Goal: Task Accomplishment & Management: Complete application form

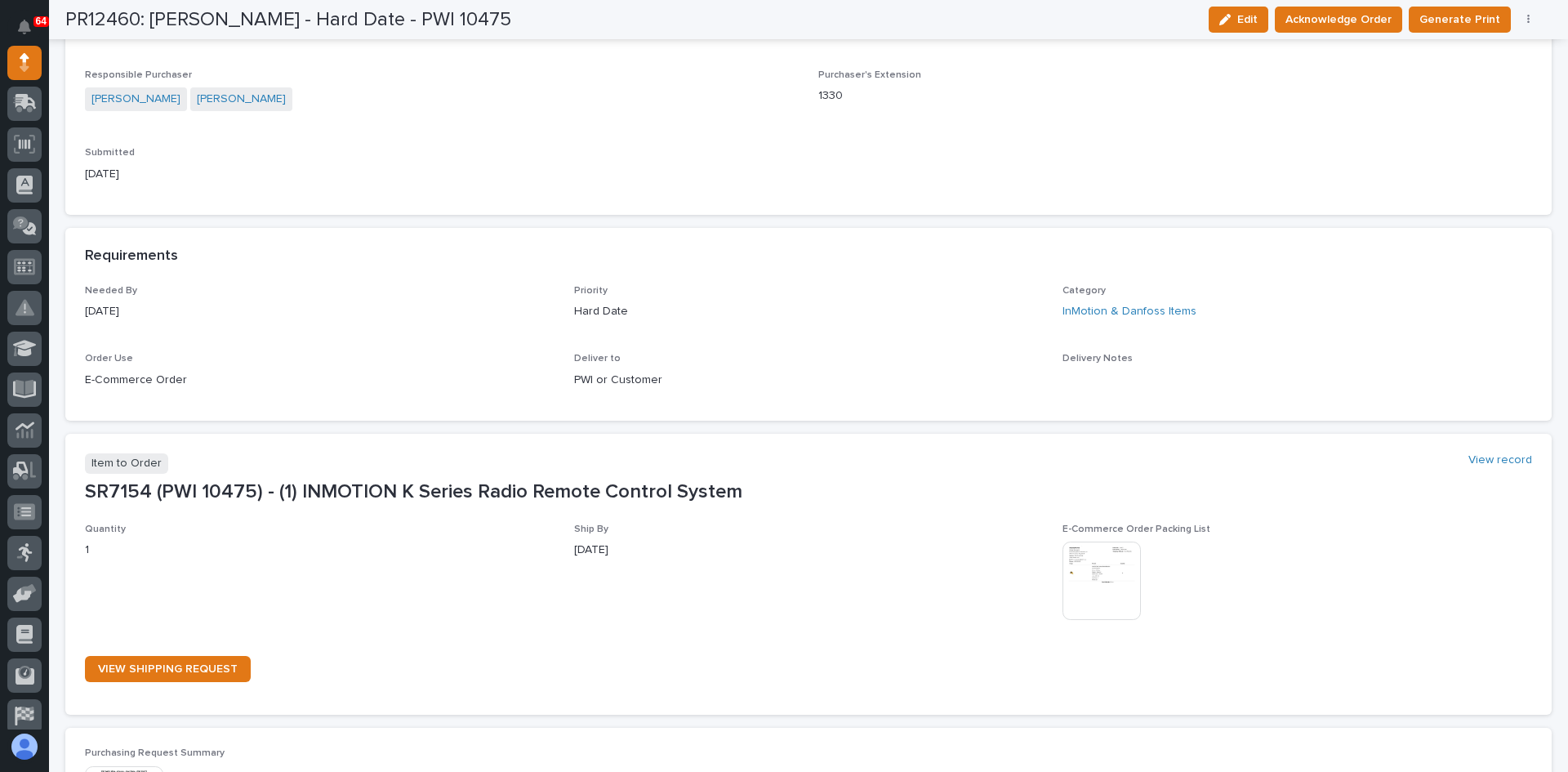
scroll to position [817, 0]
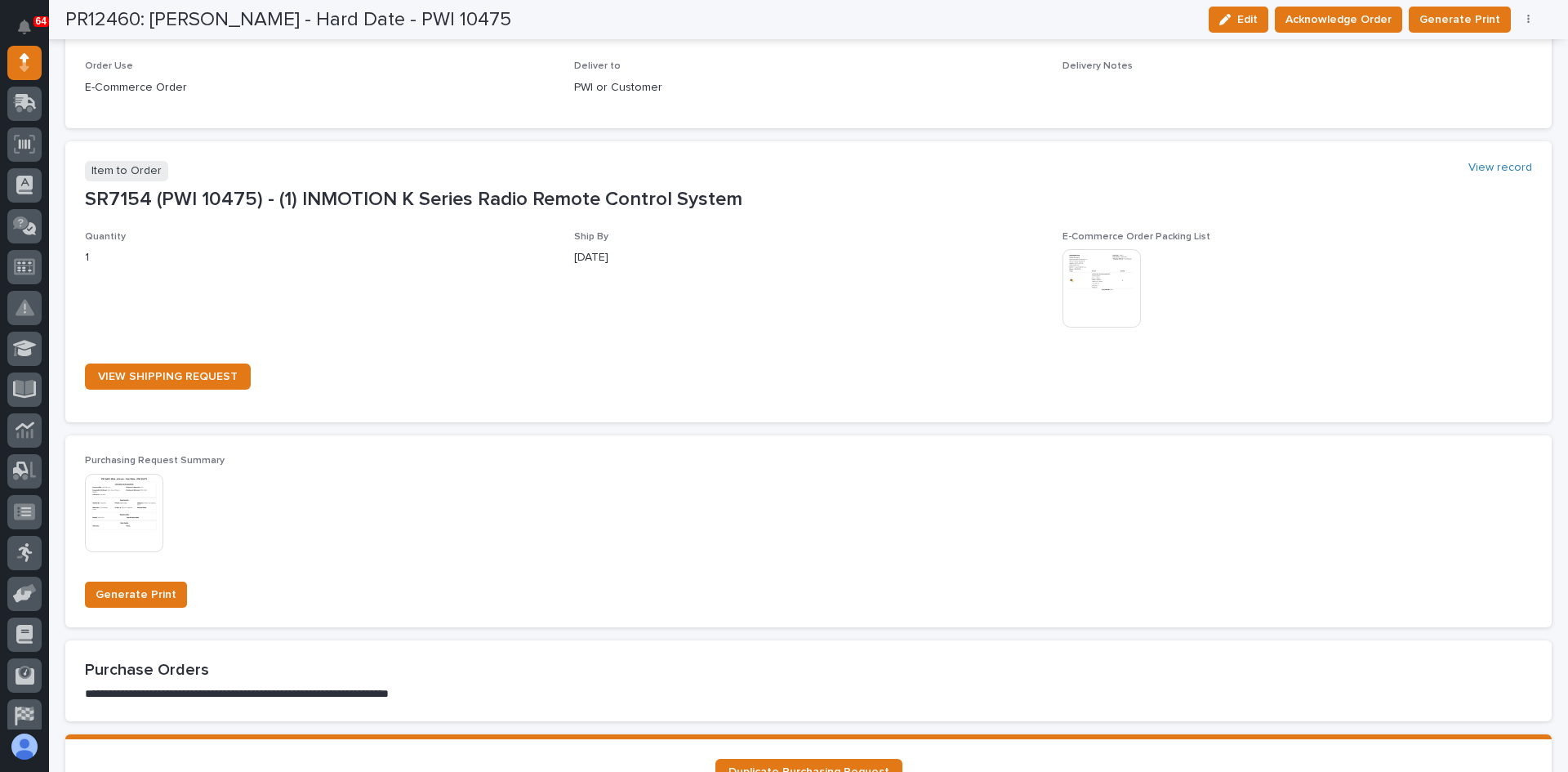
click at [1077, 294] on img at bounding box center [1101, 288] width 78 height 78
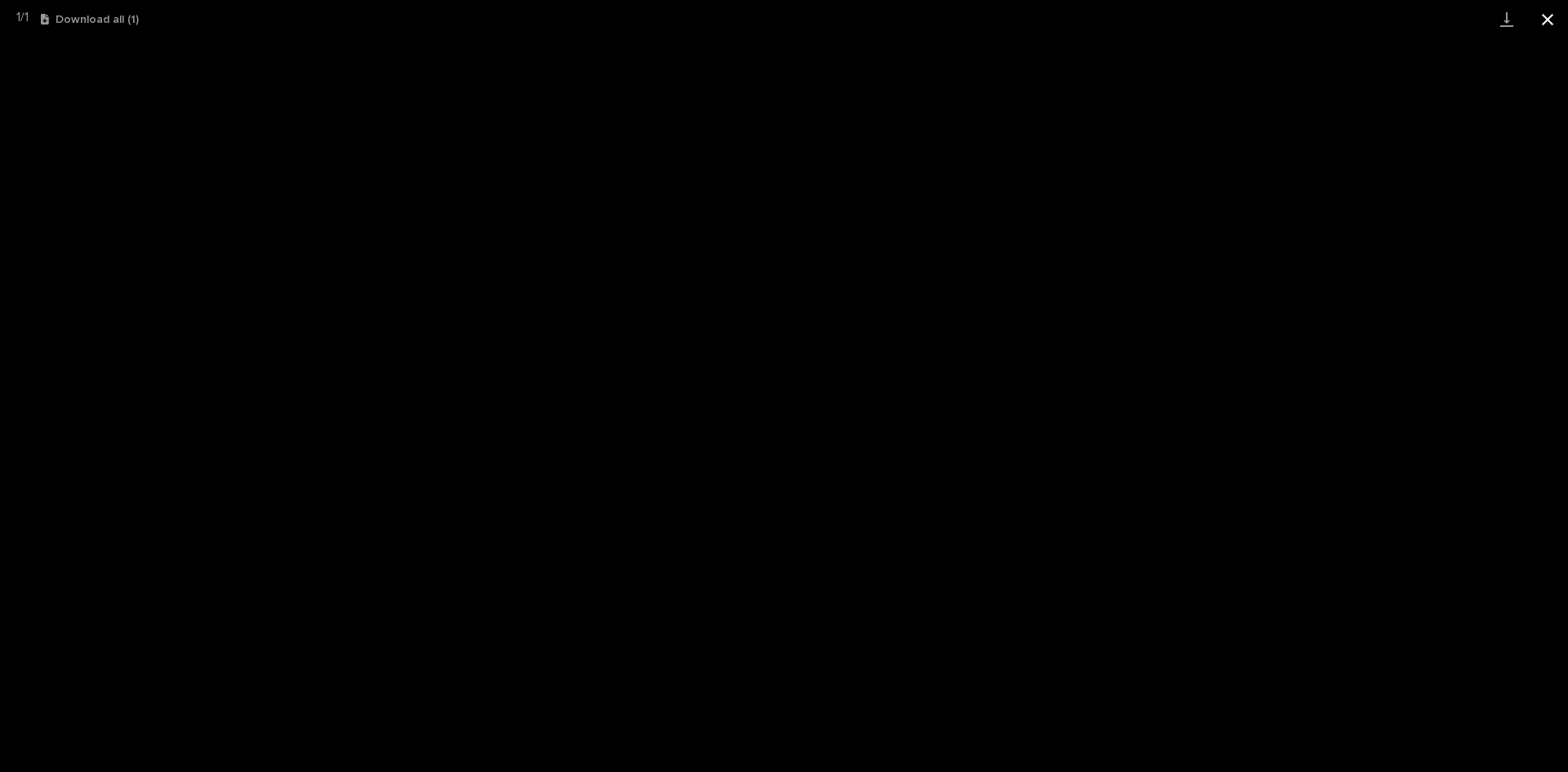
click at [1546, 18] on button "Close gallery" at bounding box center [1547, 19] width 40 height 39
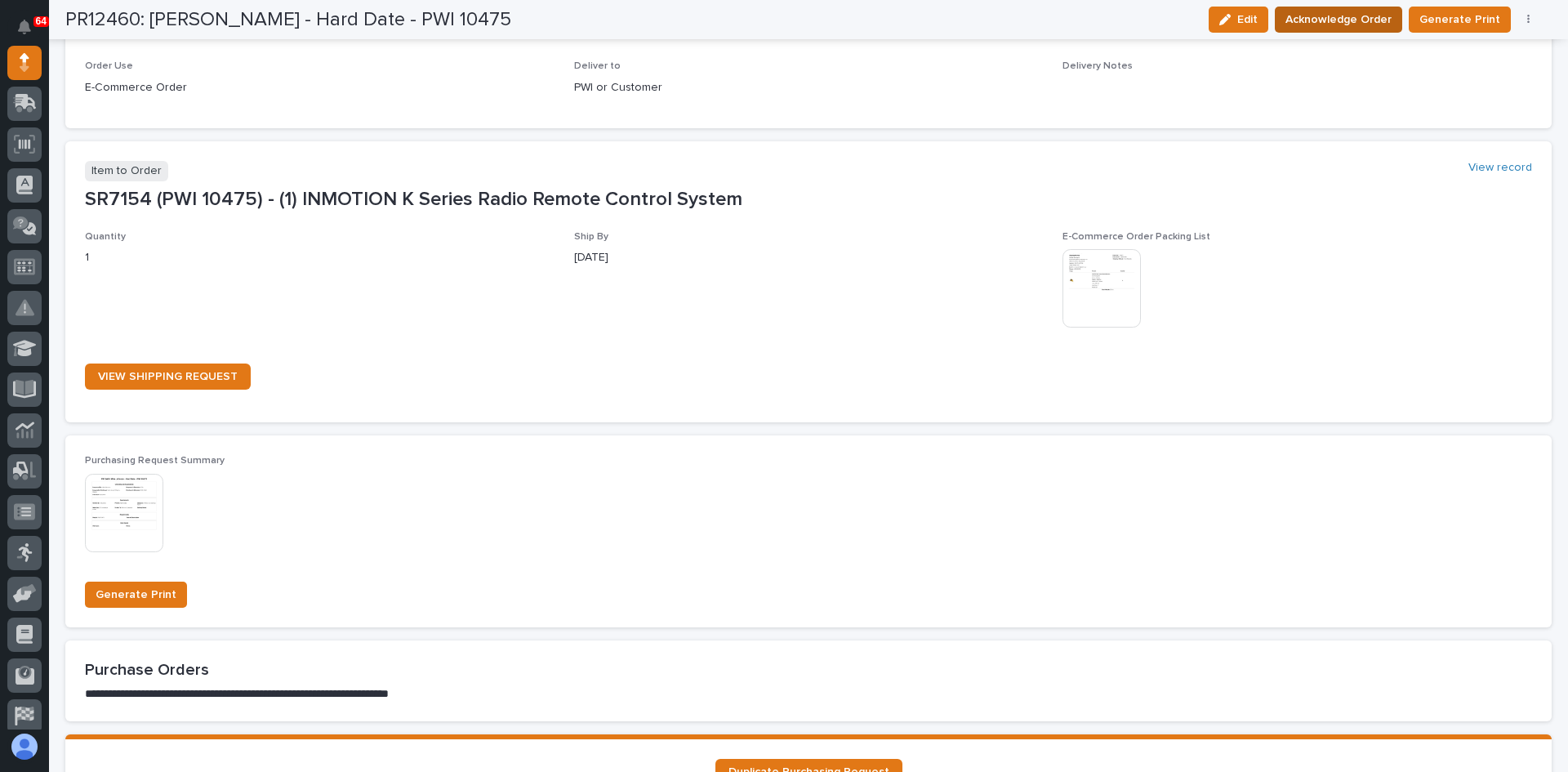
click at [1337, 16] on span "Acknowledge Order" at bounding box center [1338, 19] width 106 height 20
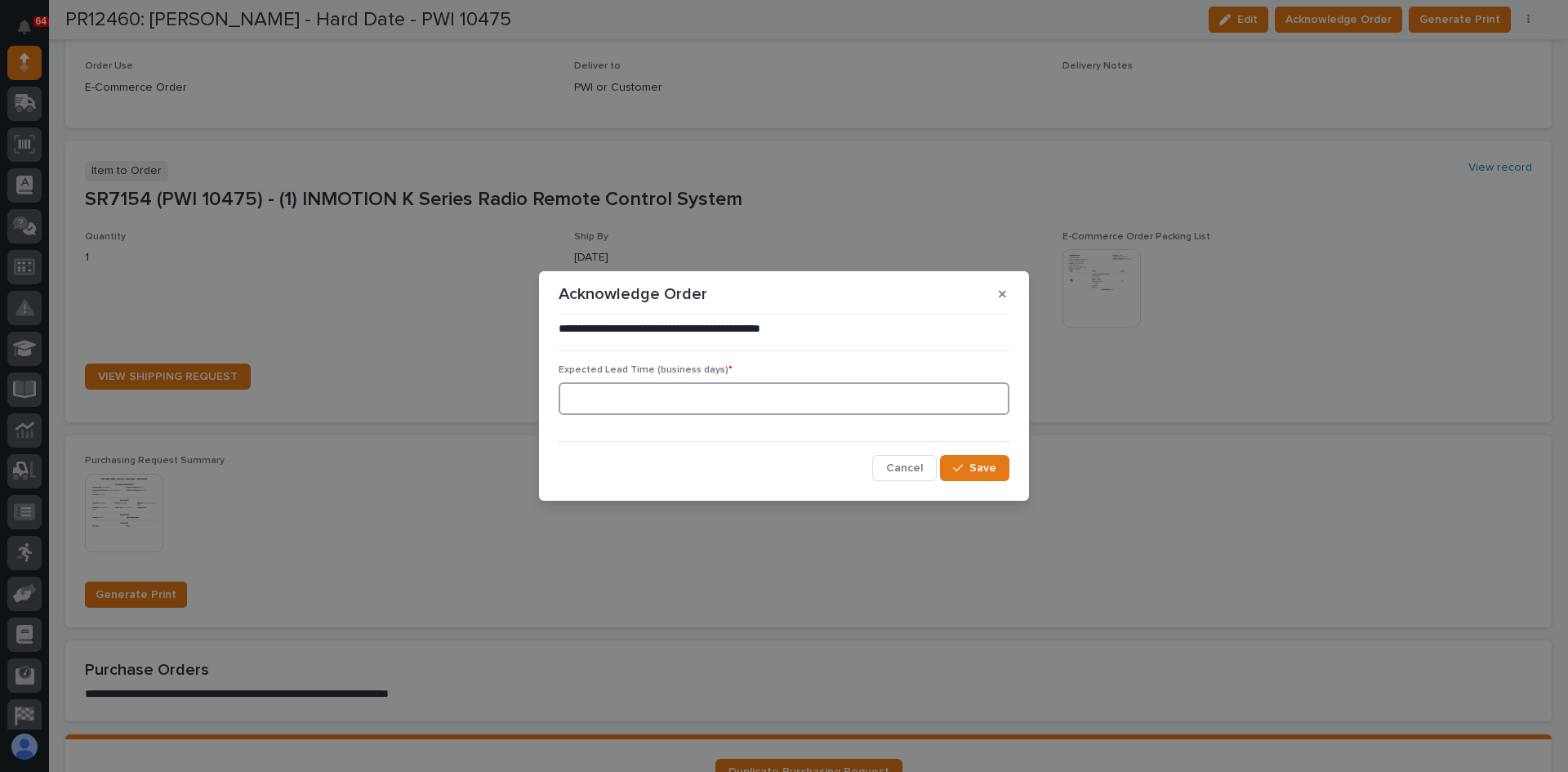
click at [614, 398] on input at bounding box center [783, 398] width 451 height 33
type input "1"
click at [990, 469] on span "Save" at bounding box center [983, 468] width 27 height 15
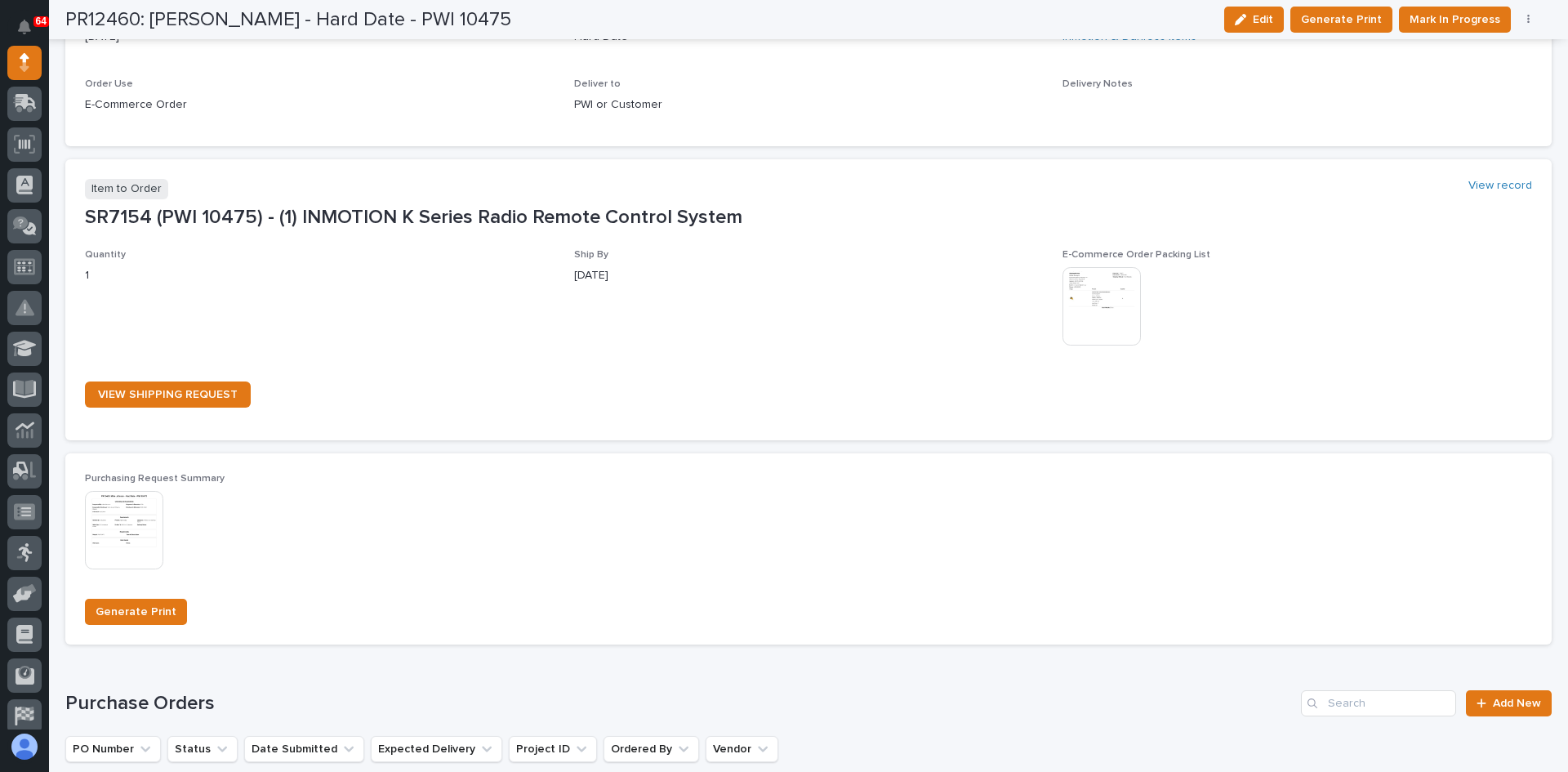
scroll to position [864, 0]
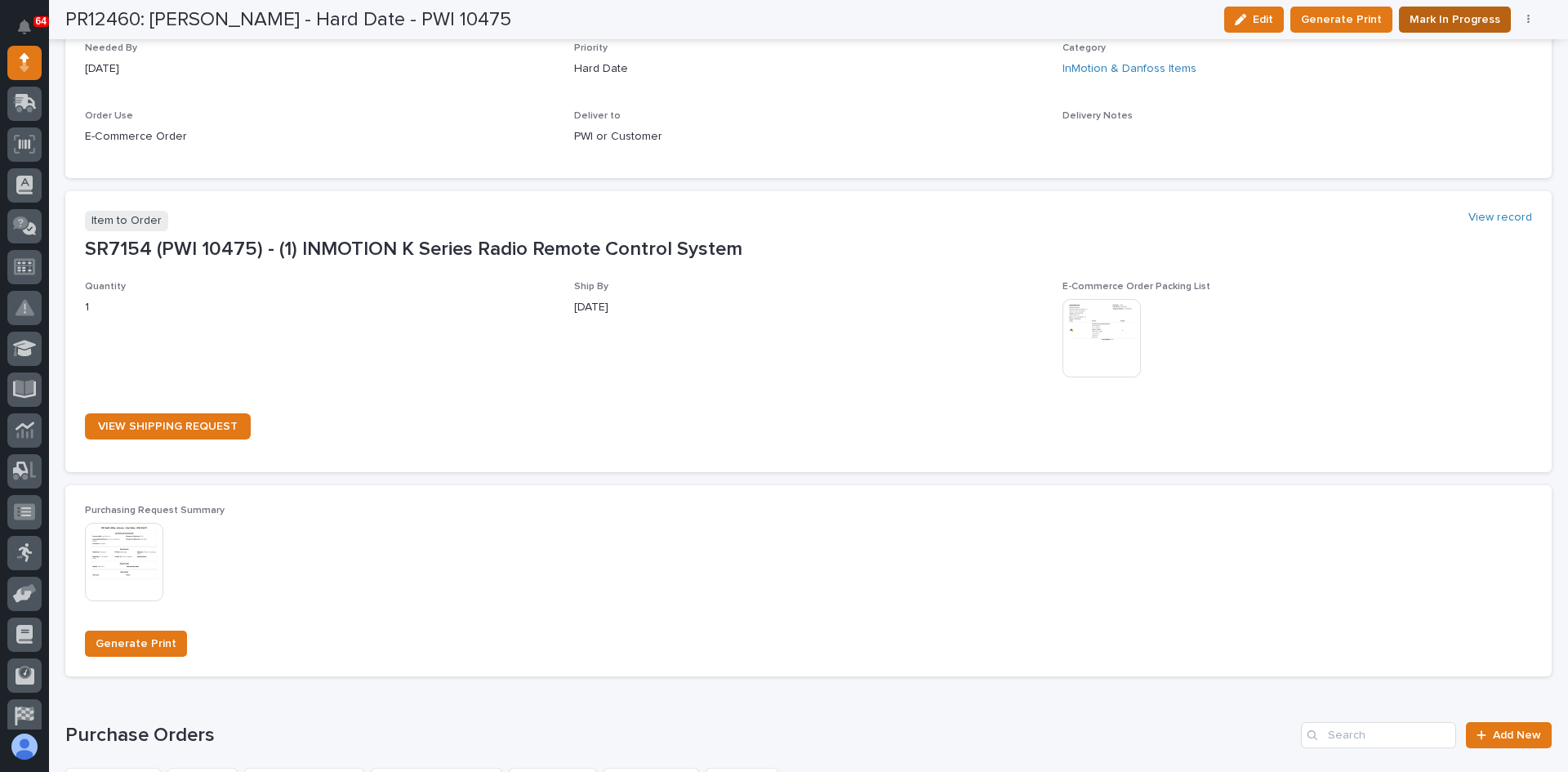
click at [1455, 19] on span "Mark In Progress" at bounding box center [1455, 19] width 90 height 20
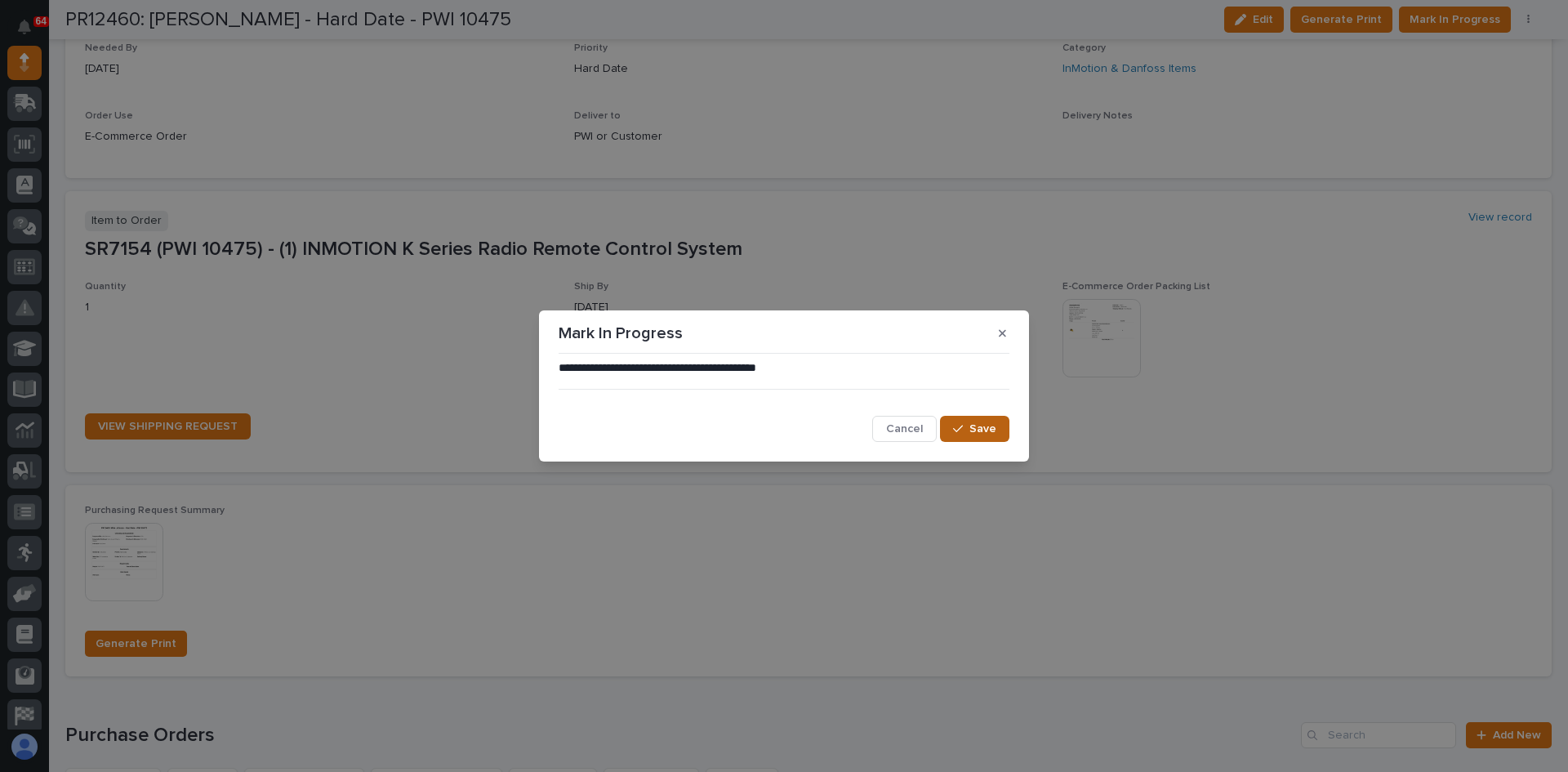
click at [974, 426] on span "Save" at bounding box center [983, 429] width 27 height 15
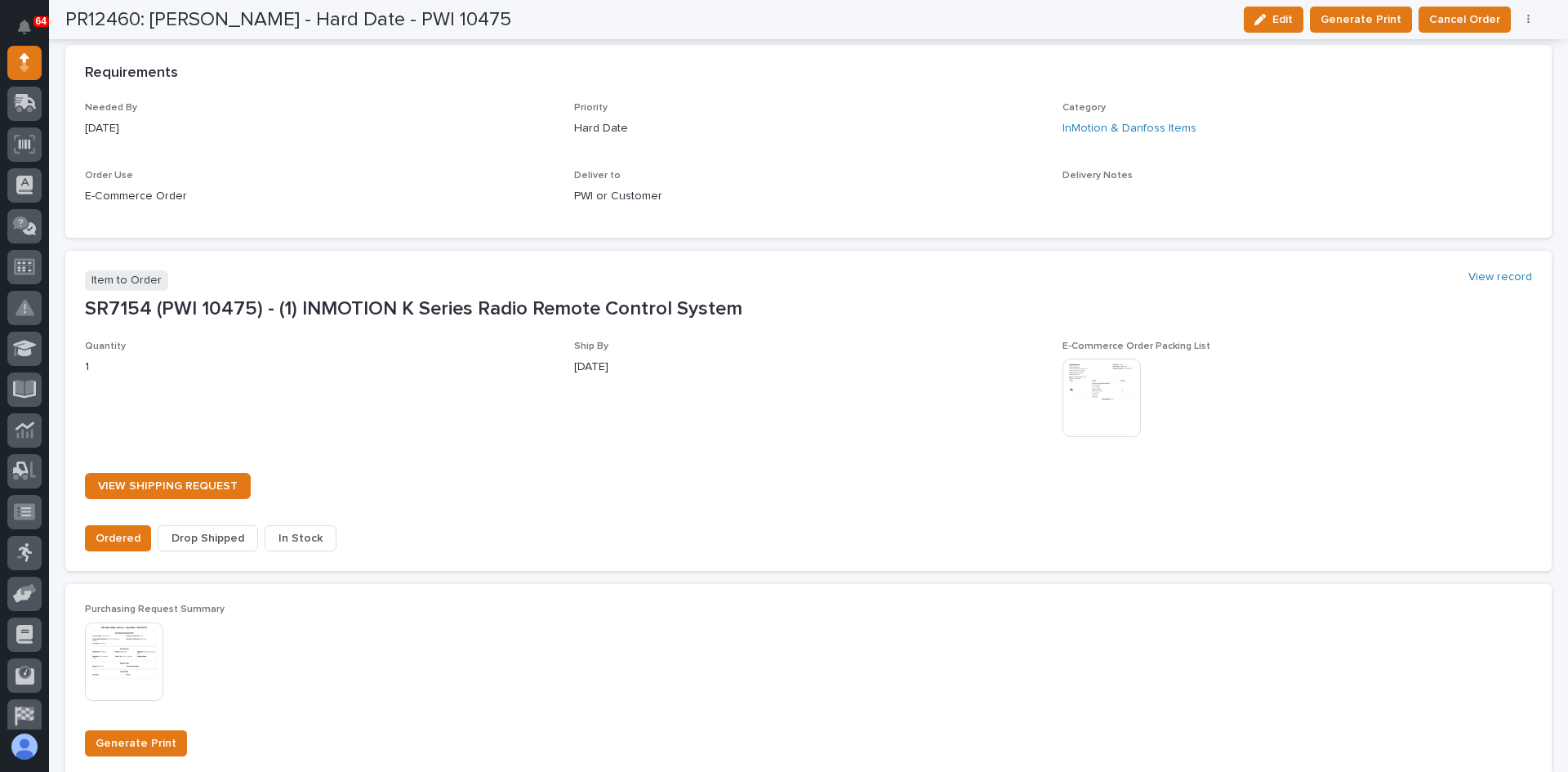
scroll to position [964, 0]
click at [303, 540] on span "In Stock" at bounding box center [300, 538] width 44 height 20
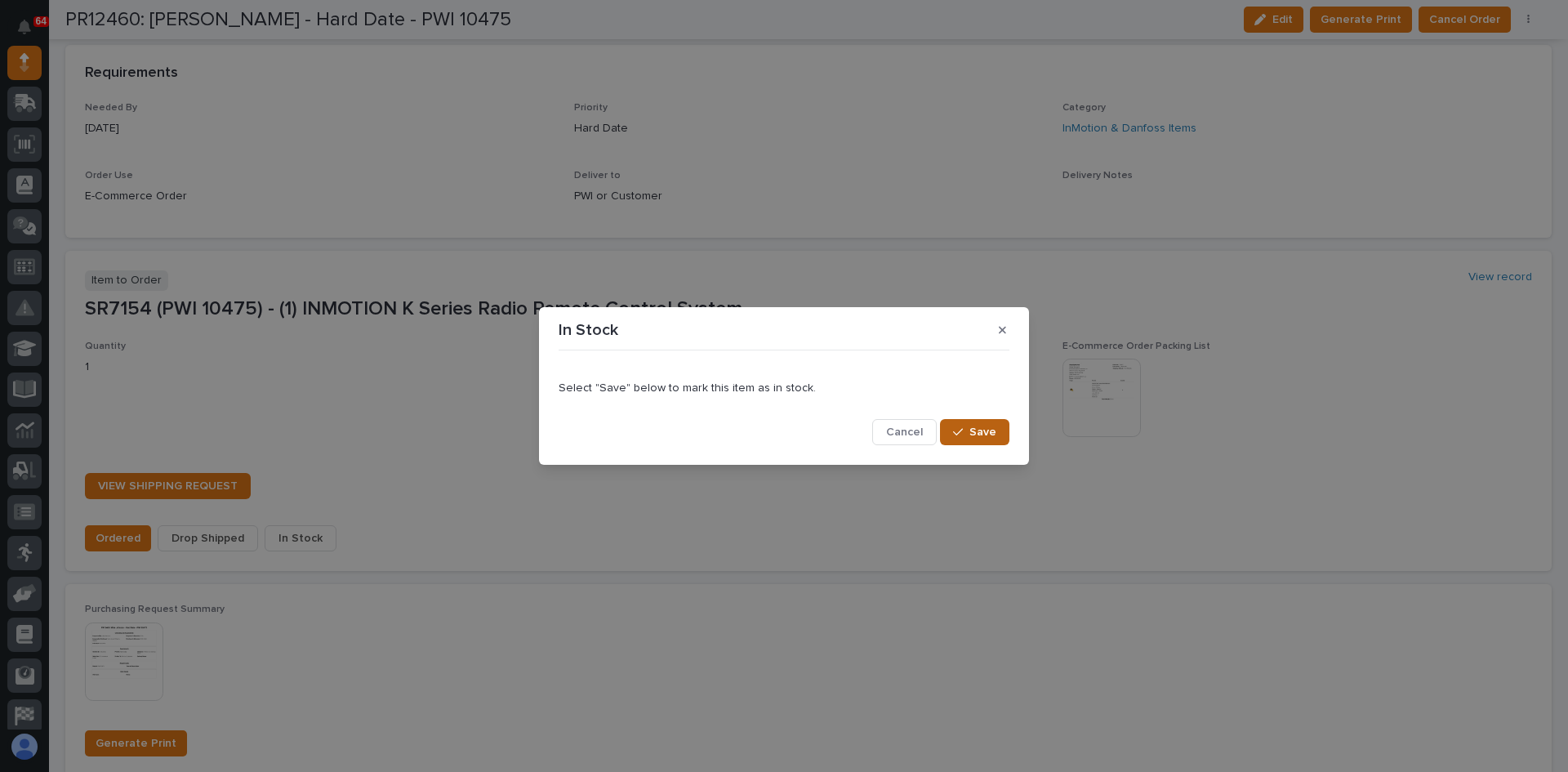
click at [984, 433] on span "Save" at bounding box center [983, 432] width 27 height 15
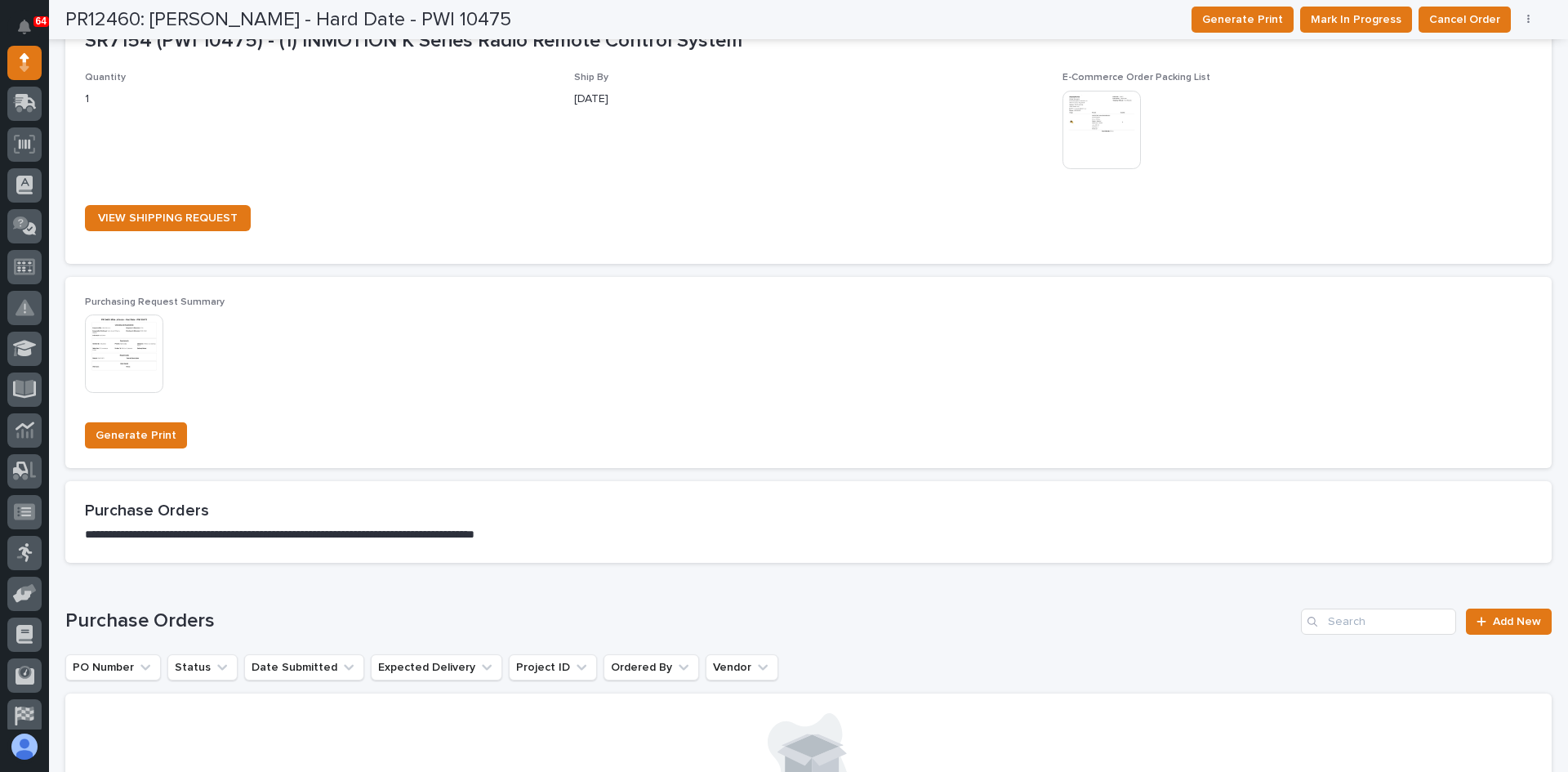
scroll to position [814, 0]
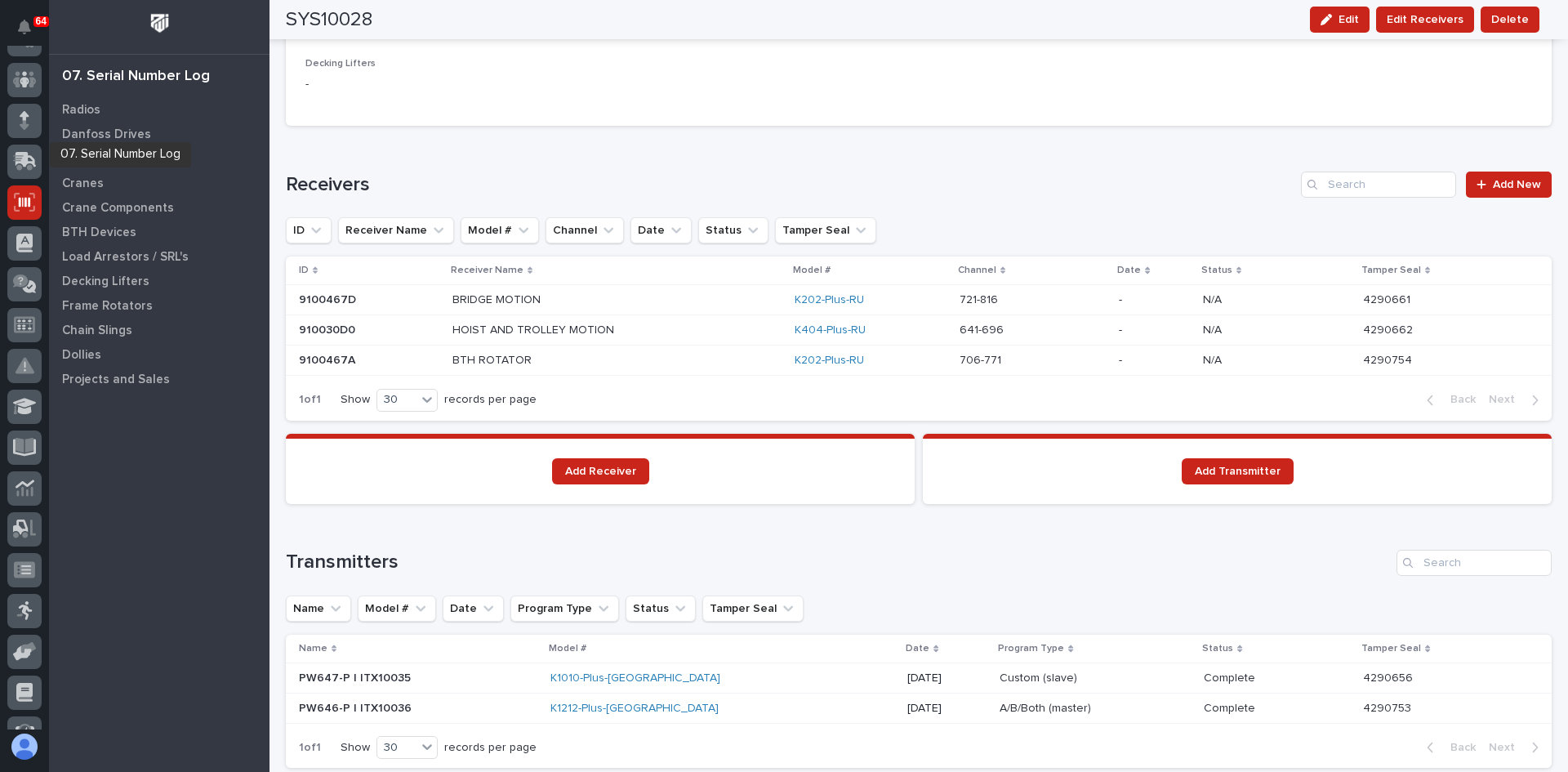
scroll to position [82, 0]
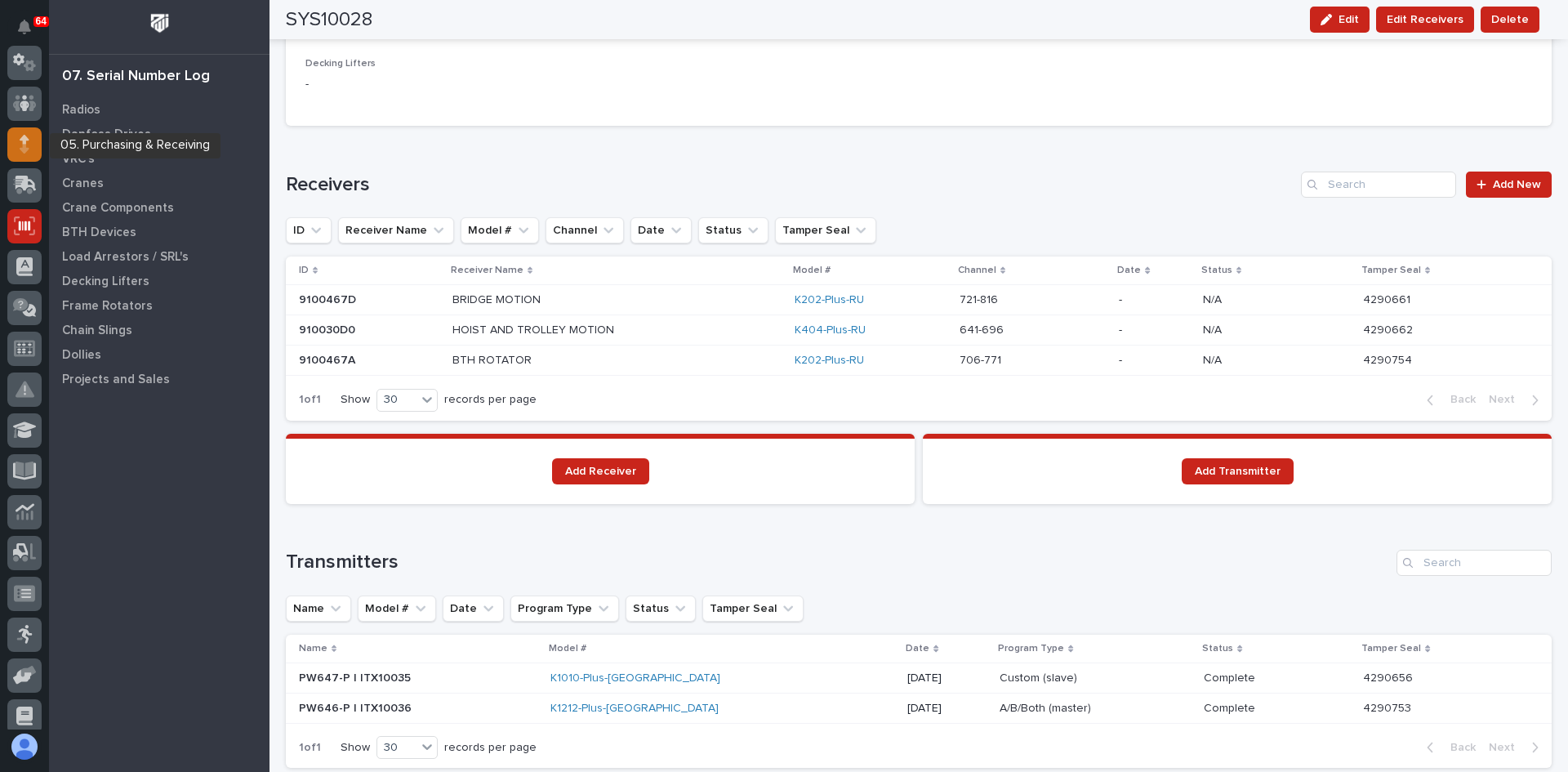
click at [32, 145] on div at bounding box center [24, 144] width 34 height 34
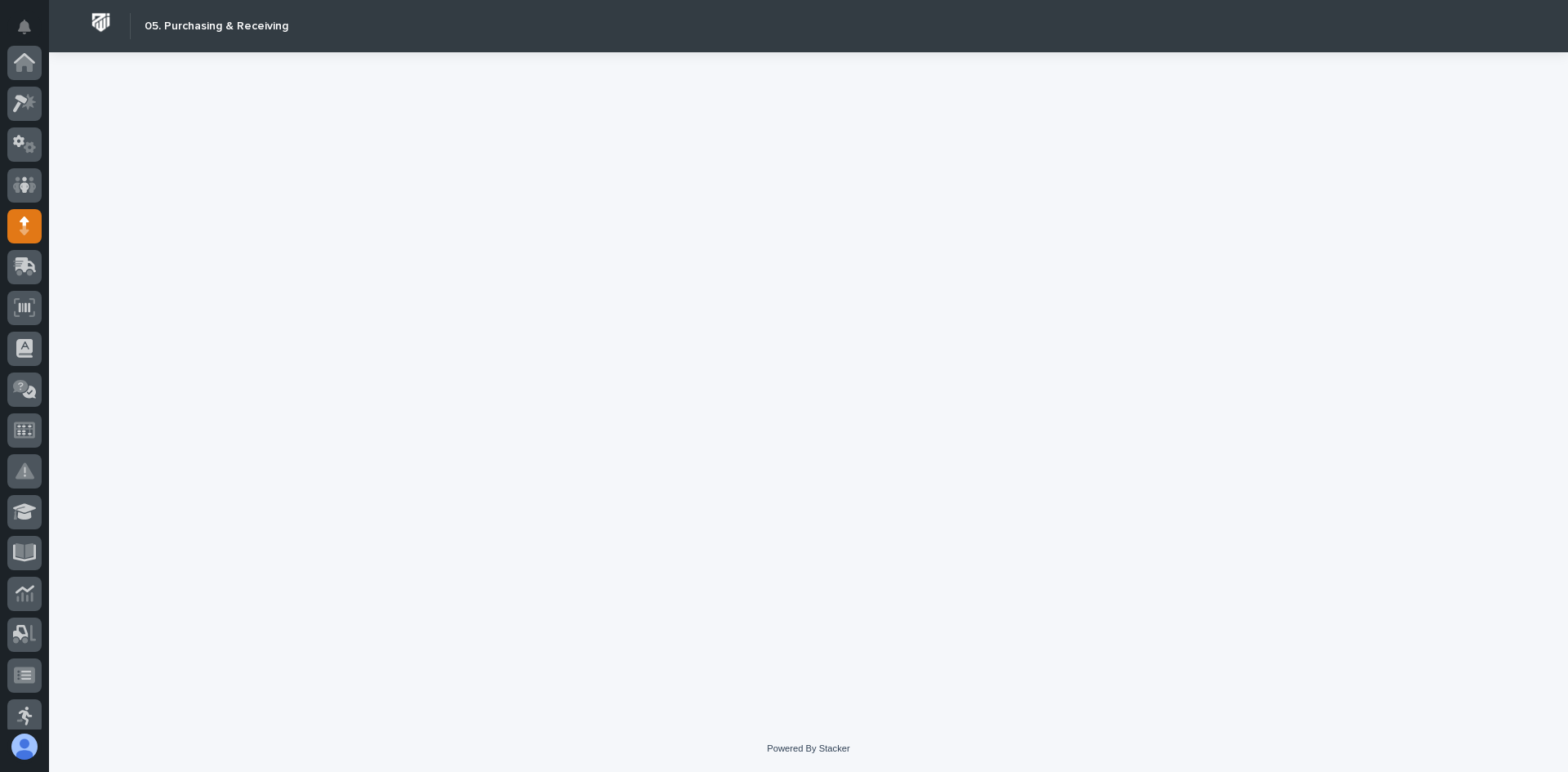
scroll to position [164, 0]
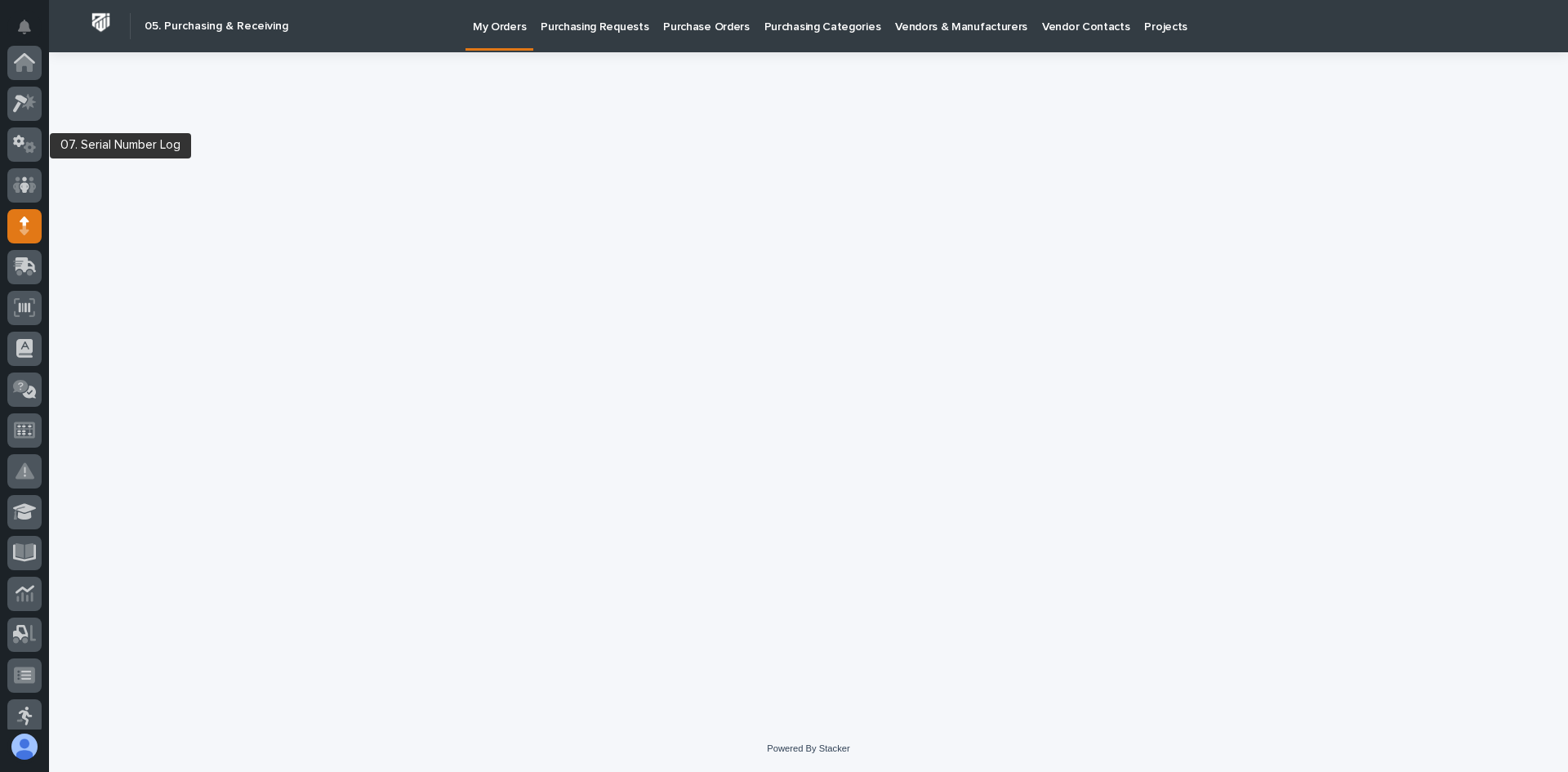
scroll to position [164, 0]
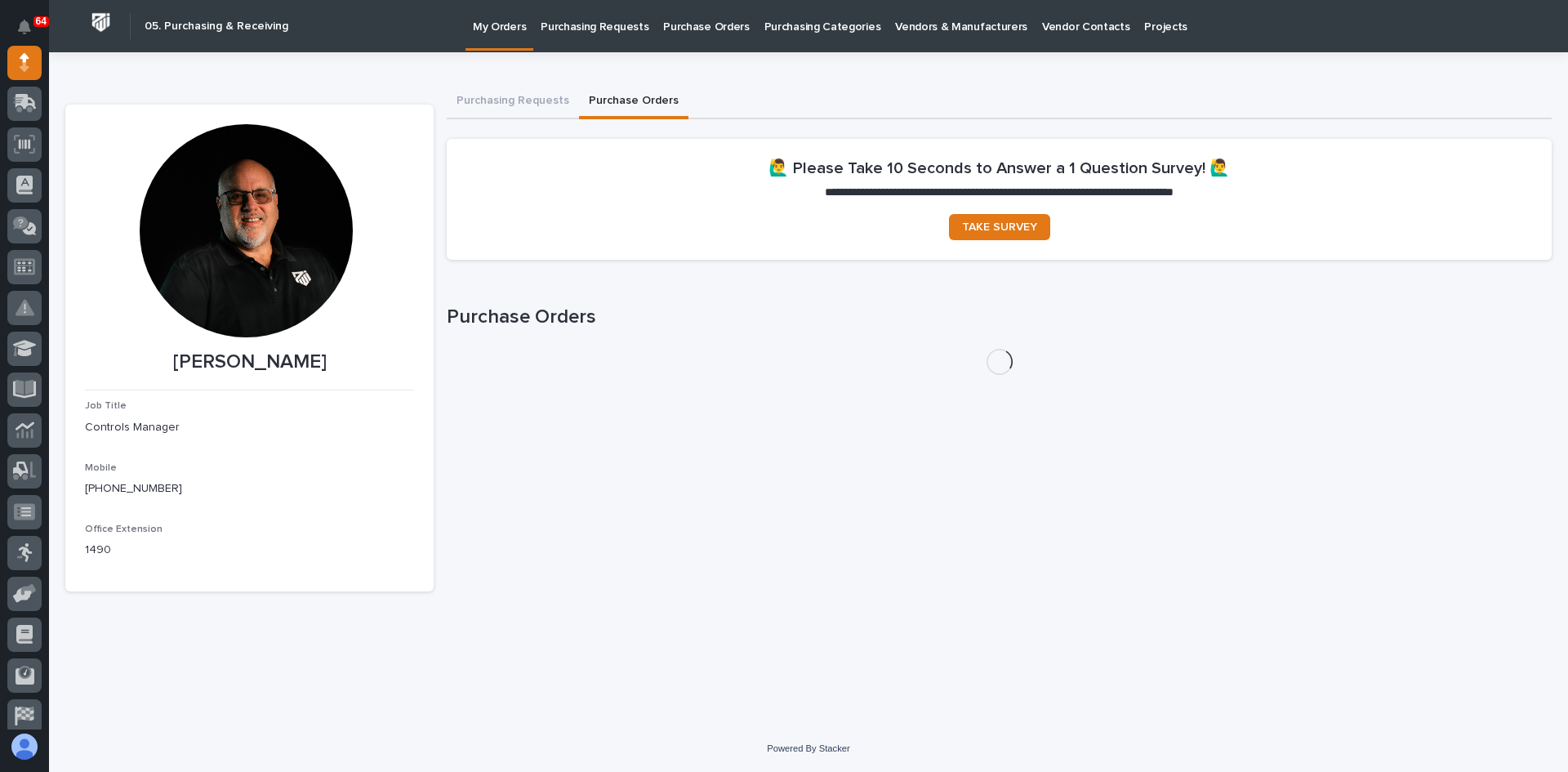
click at [622, 98] on button "Purchase Orders" at bounding box center [633, 102] width 109 height 34
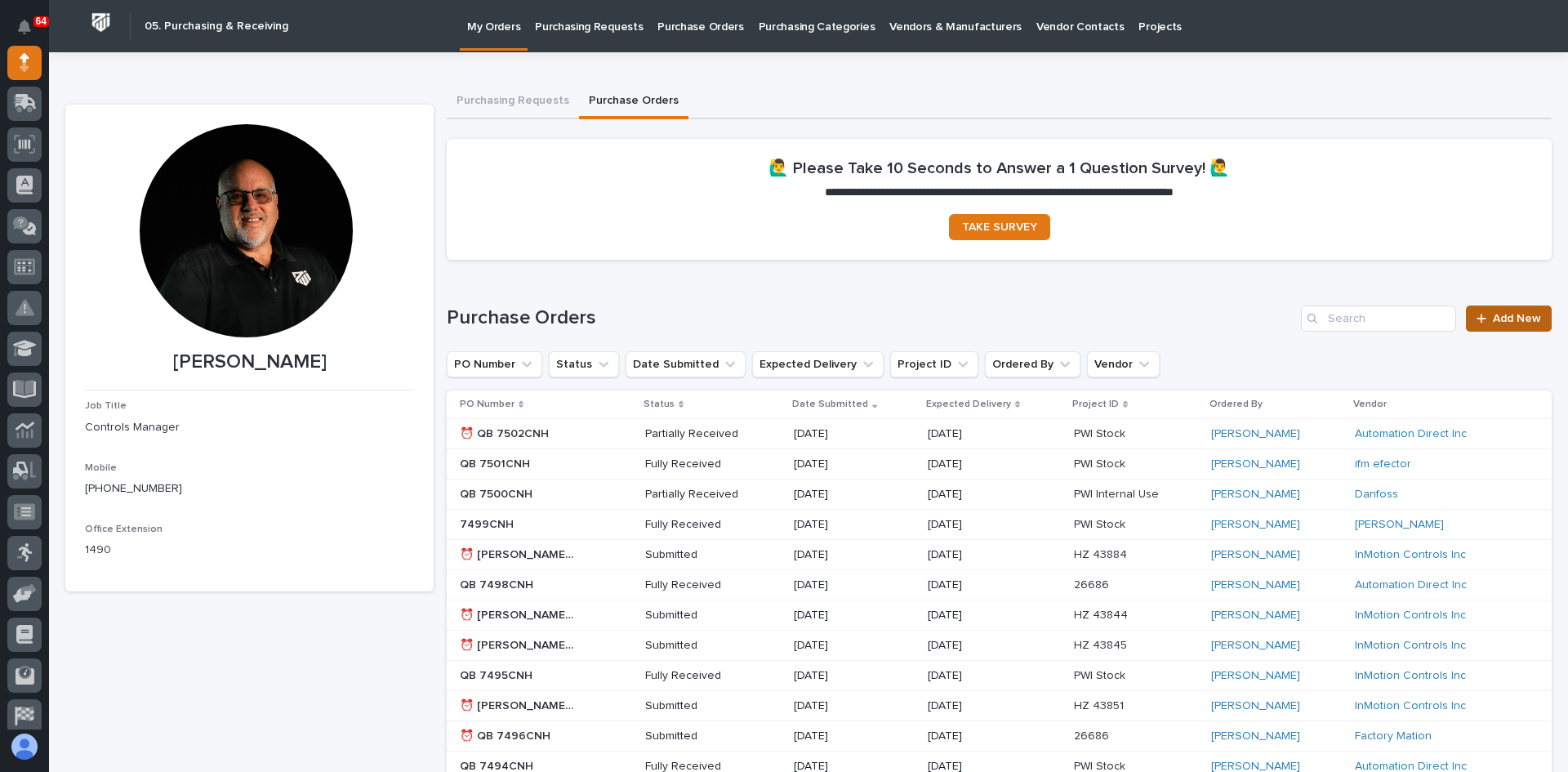
click at [1499, 310] on link "Add New" at bounding box center [1508, 319] width 86 height 26
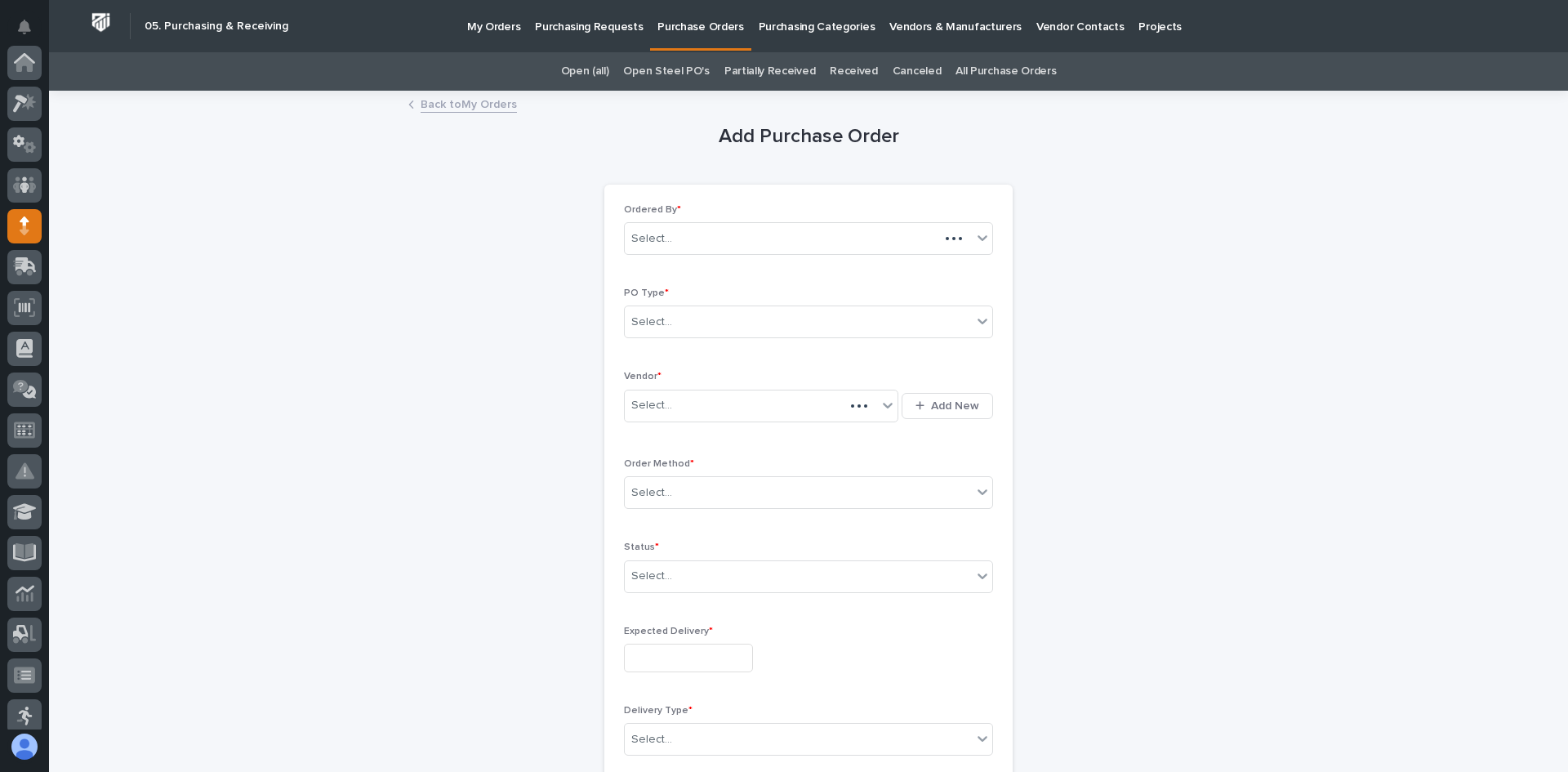
scroll to position [164, 0]
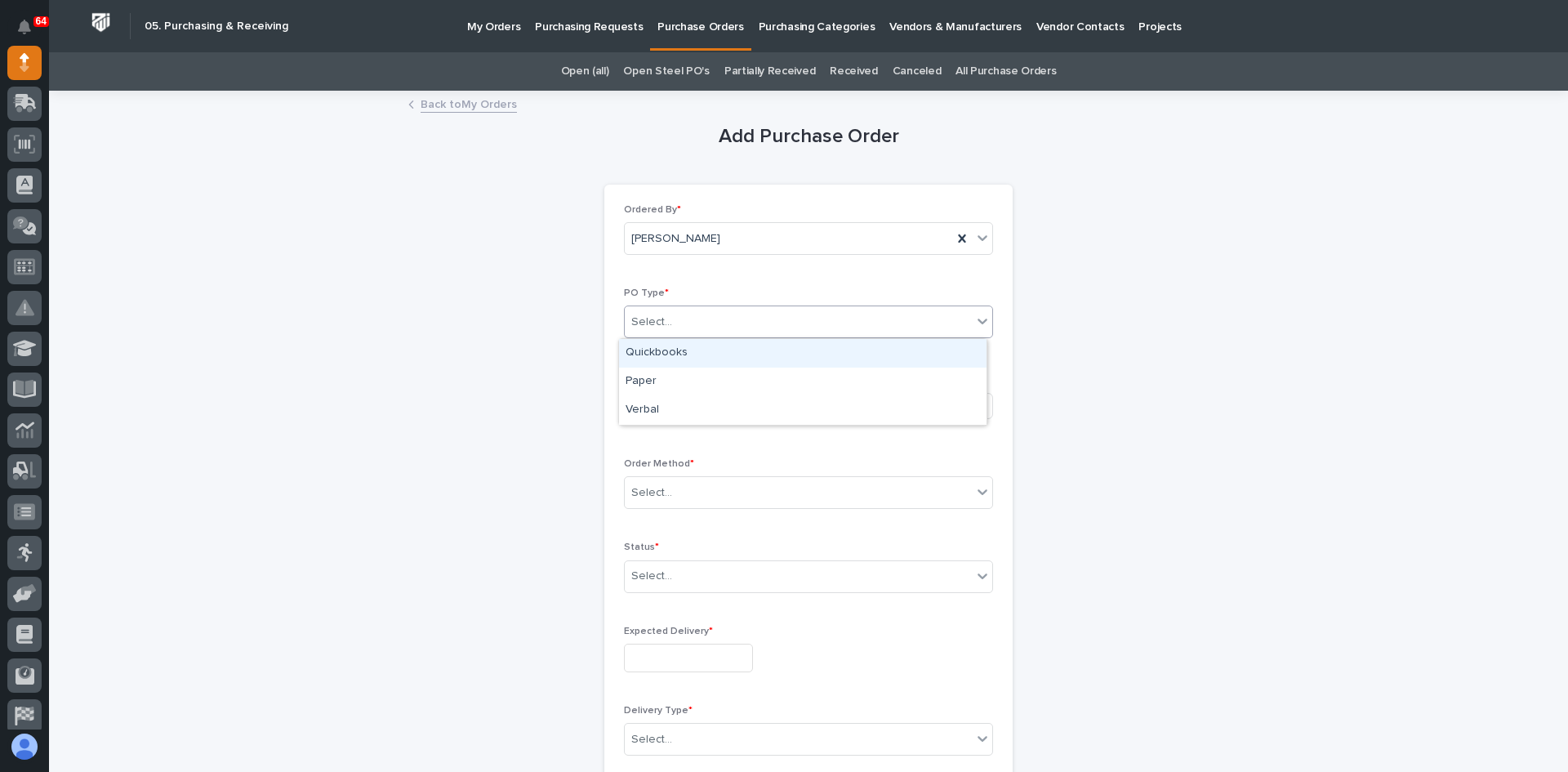
click at [694, 320] on div "Select..." at bounding box center [798, 322] width 347 height 27
click at [659, 380] on div "Paper" at bounding box center [803, 381] width 367 height 28
click at [688, 403] on div "Select..." at bounding box center [751, 405] width 252 height 27
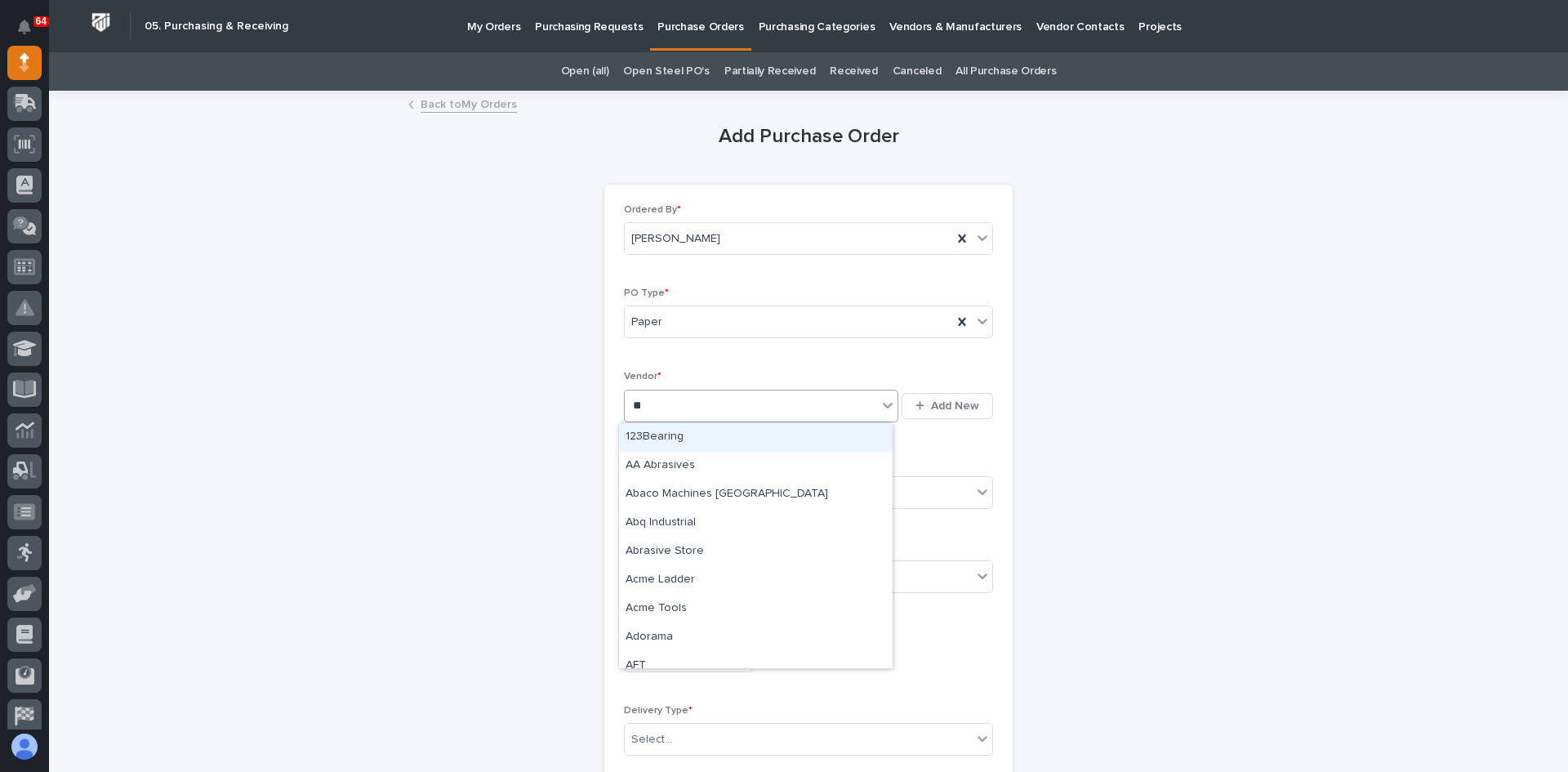
type input "***"
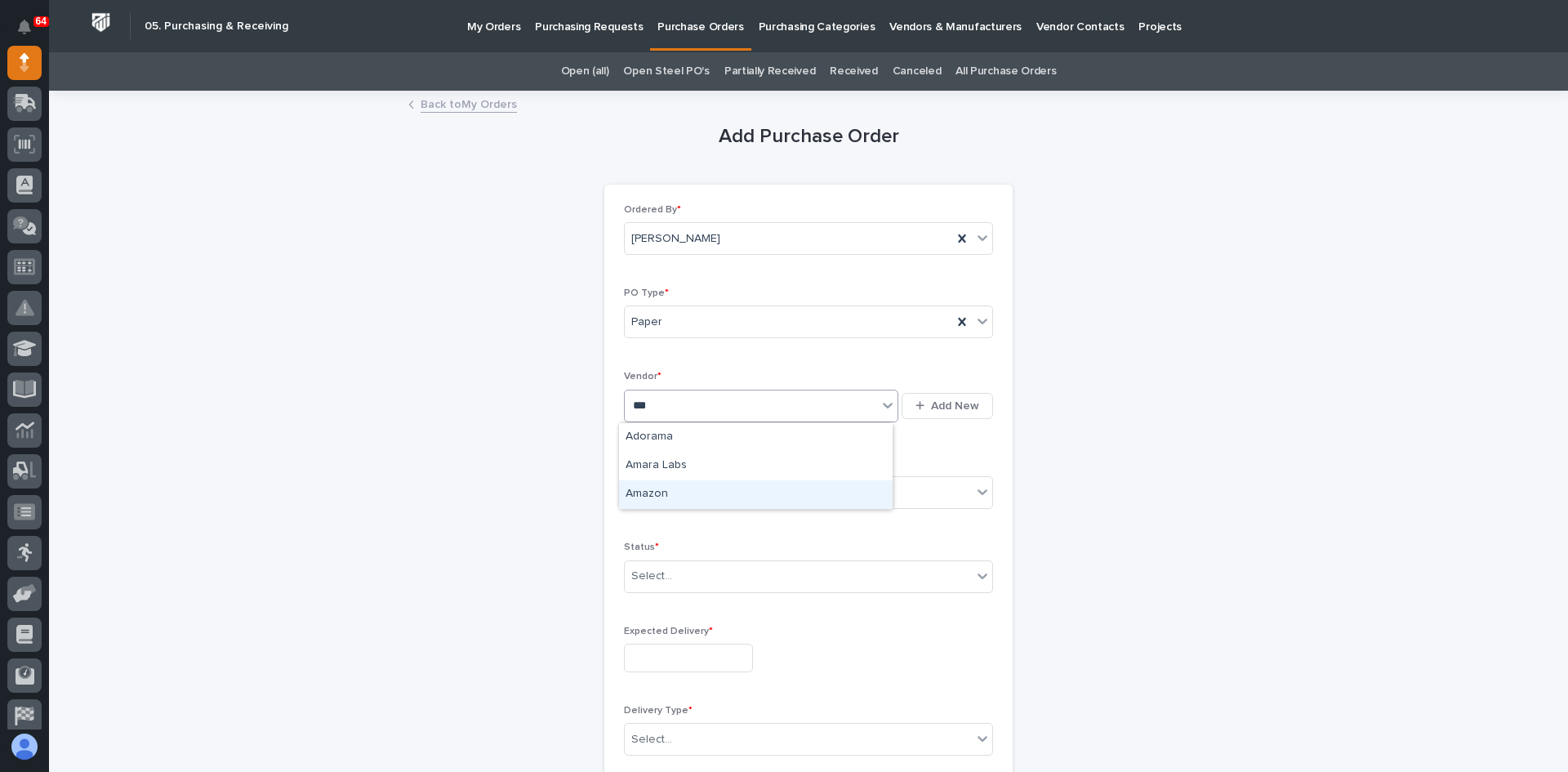
click at [651, 491] on div "Amazon" at bounding box center [756, 494] width 274 height 28
click at [687, 493] on div "Select..." at bounding box center [798, 492] width 347 height 27
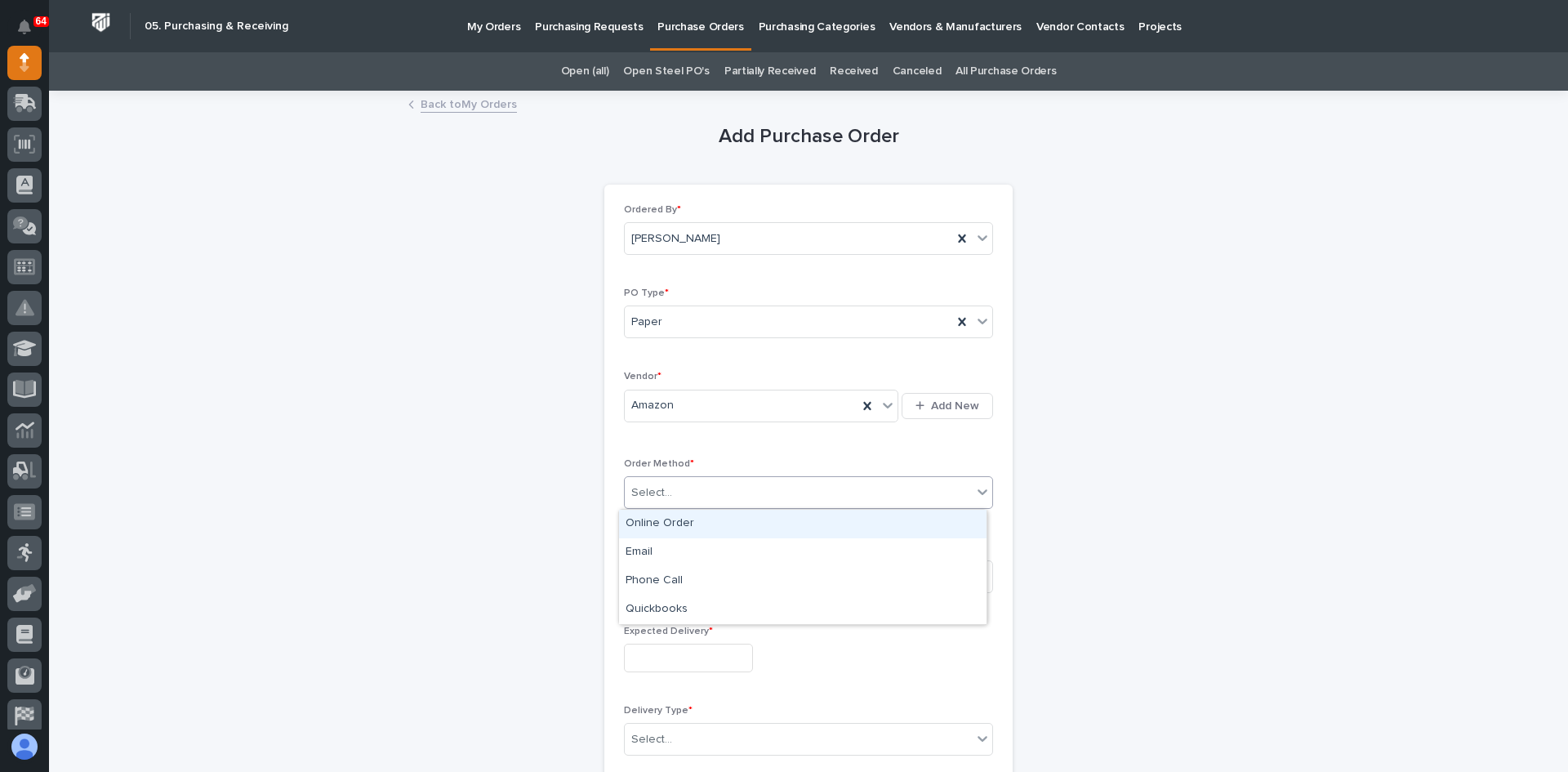
click at [657, 524] on div "Online Order" at bounding box center [803, 523] width 367 height 28
click at [657, 572] on div "Select..." at bounding box center [651, 576] width 40 height 17
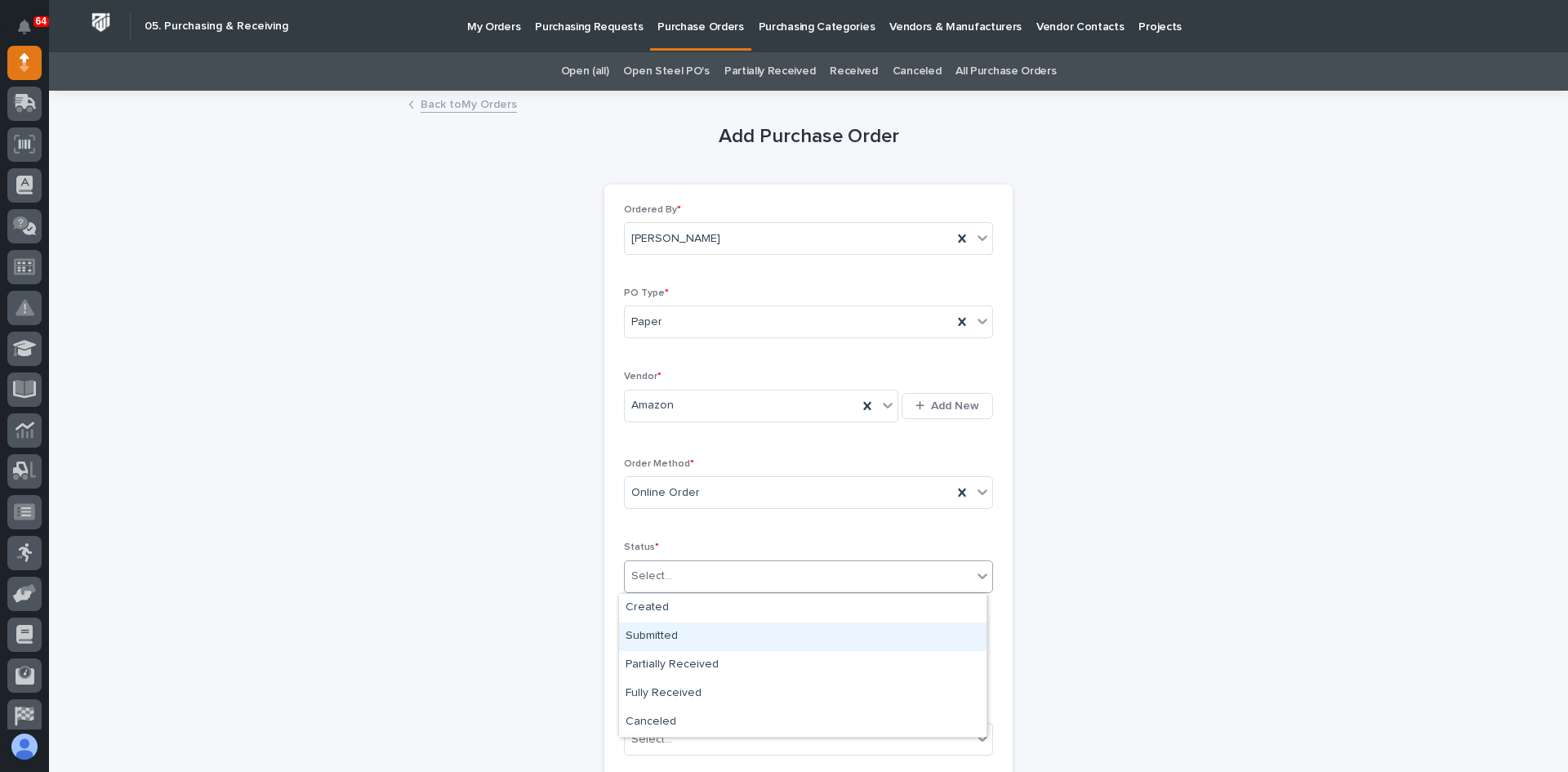
click at [657, 633] on div "Submitted" at bounding box center [803, 636] width 367 height 28
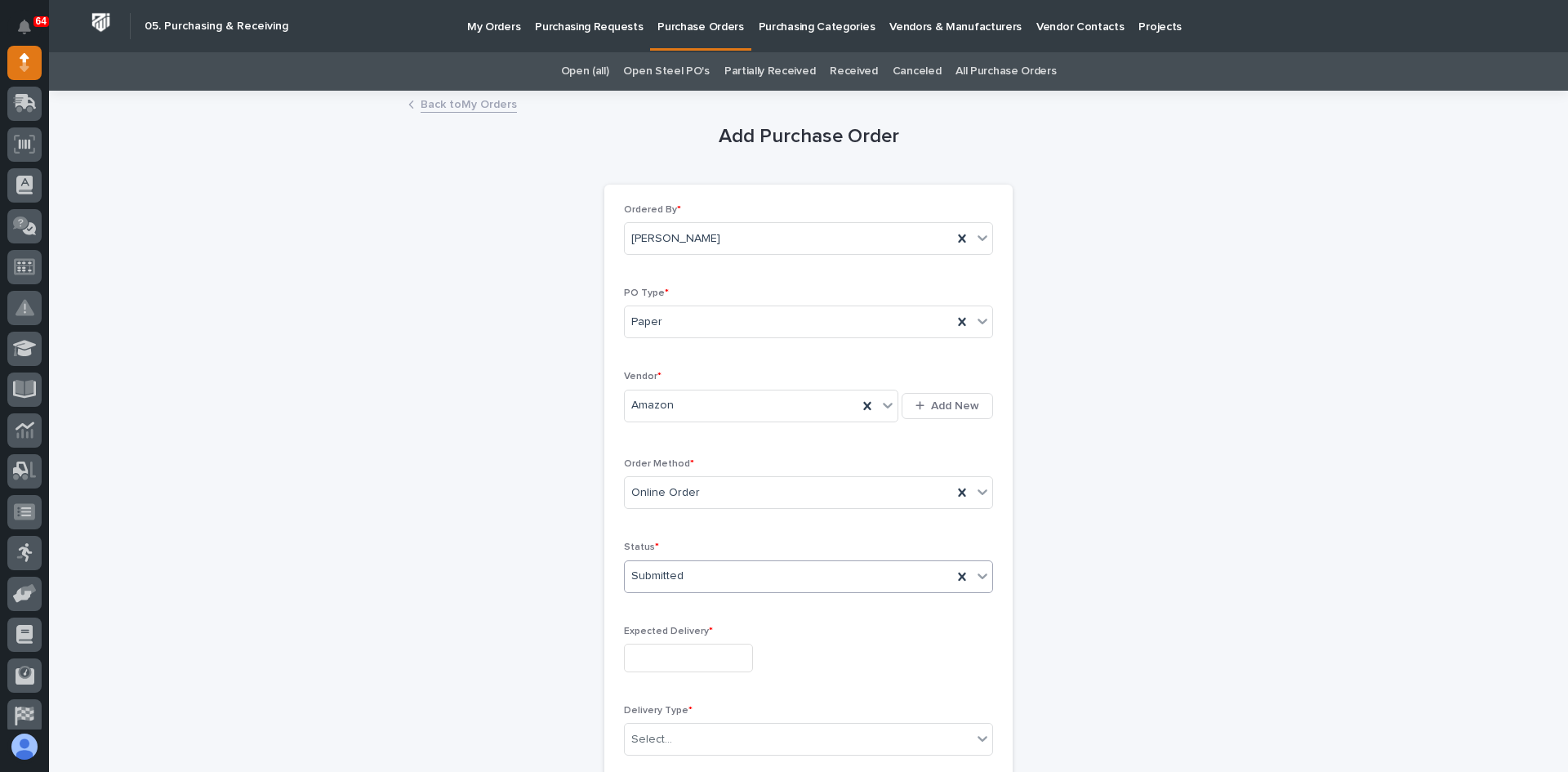
click at [688, 652] on input "text" at bounding box center [688, 658] width 129 height 28
click at [647, 494] on div "7" at bounding box center [646, 497] width 22 height 22
type input "**********"
click at [673, 738] on div "Select..." at bounding box center [798, 739] width 347 height 27
click at [660, 652] on div "Deliver to PWI" at bounding box center [803, 651] width 367 height 28
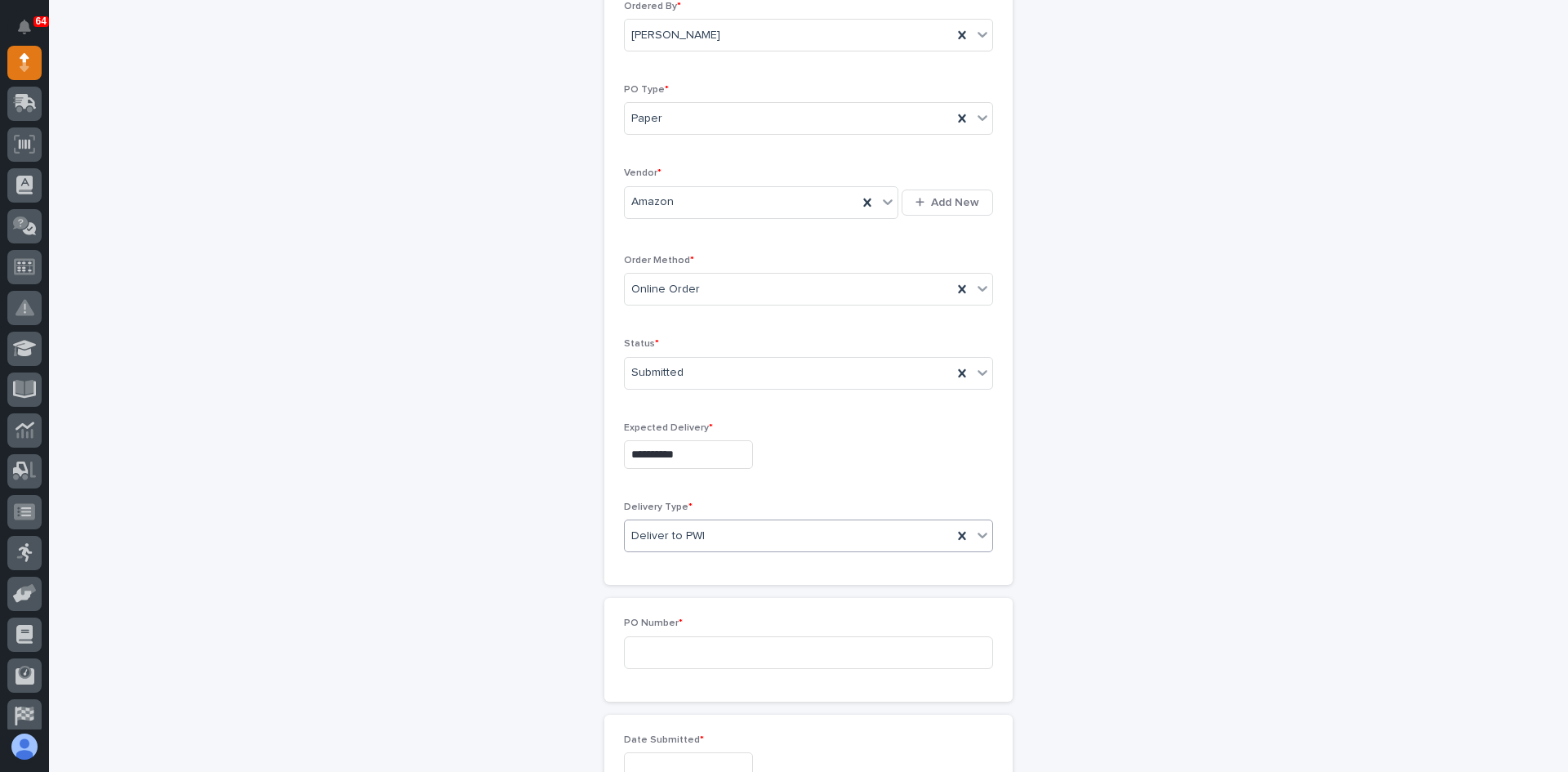
scroll to position [245, 0]
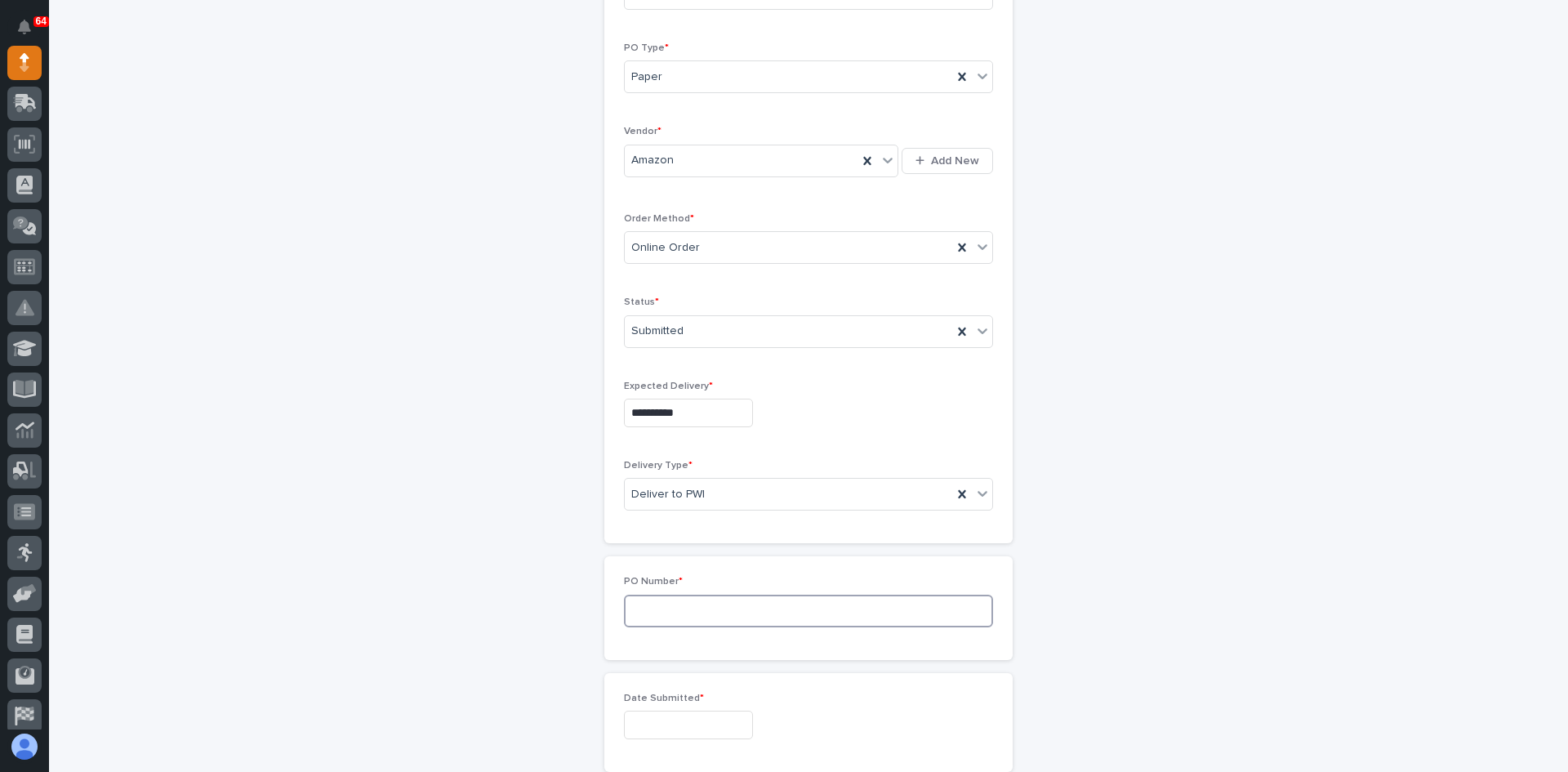
click at [659, 608] on input at bounding box center [808, 611] width 369 height 33
type input "7503CNH"
click at [675, 720] on input "text" at bounding box center [688, 725] width 129 height 28
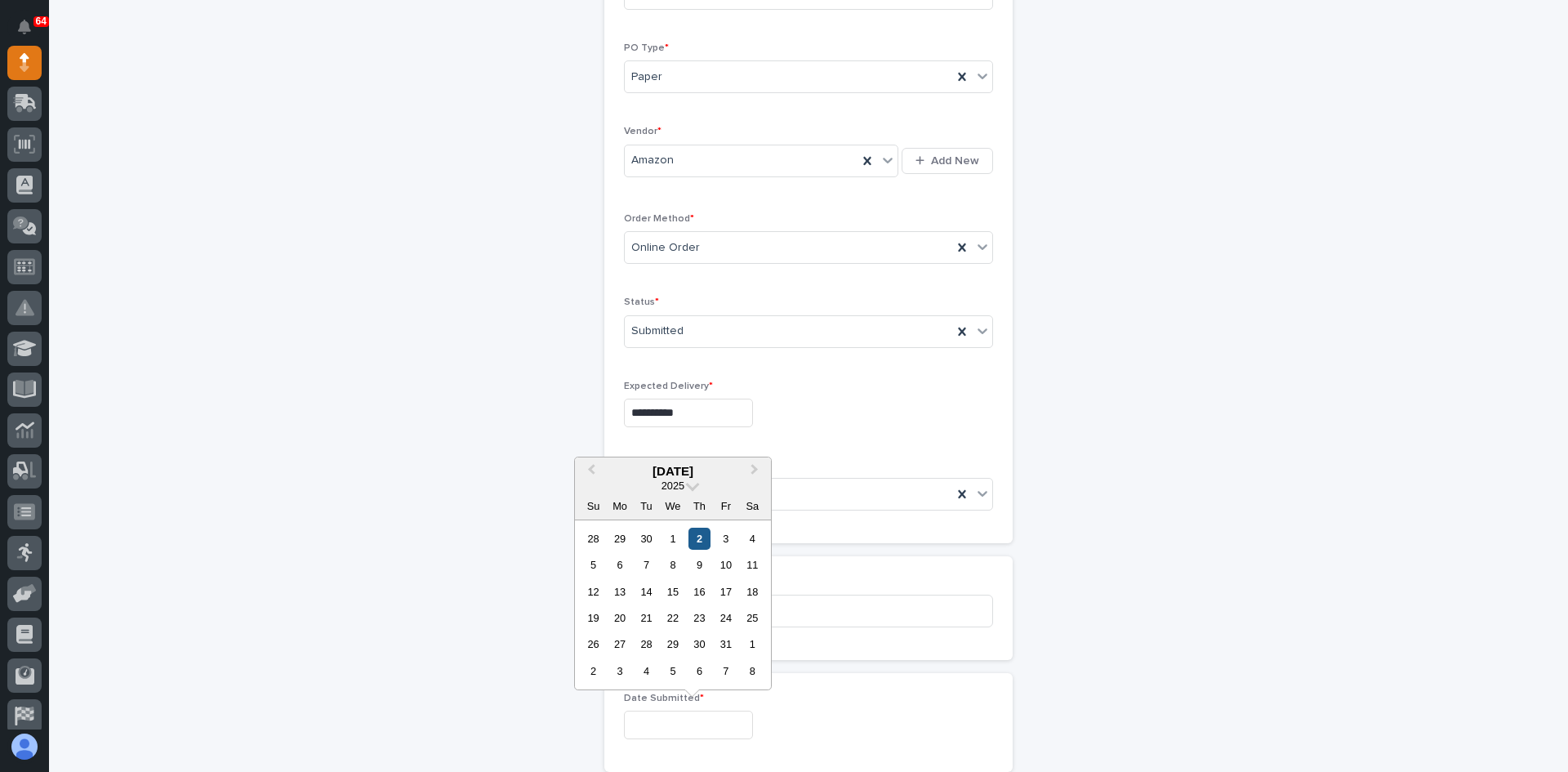
click at [694, 538] on div "2" at bounding box center [698, 539] width 22 height 22
type input "**********"
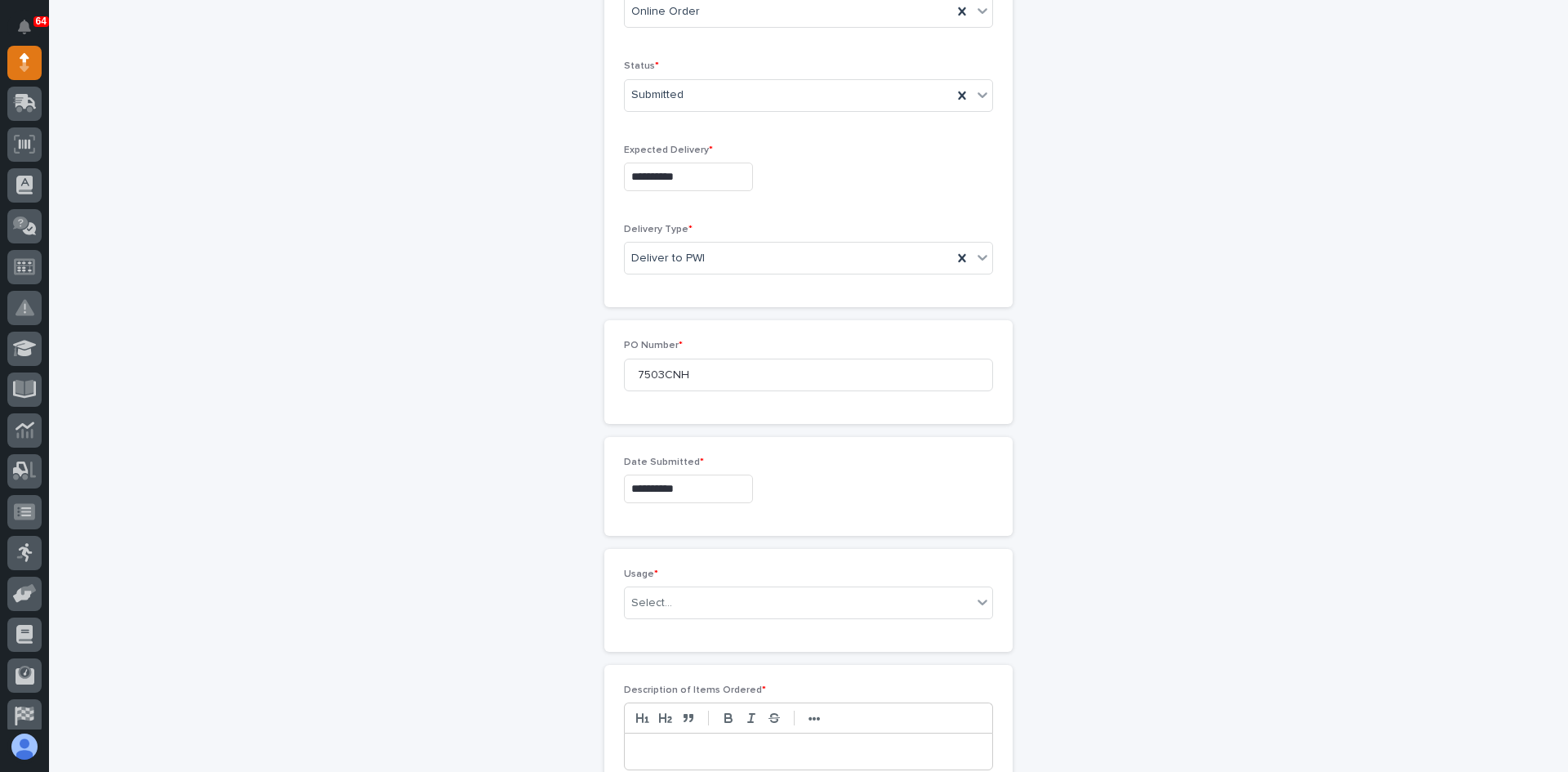
scroll to position [491, 0]
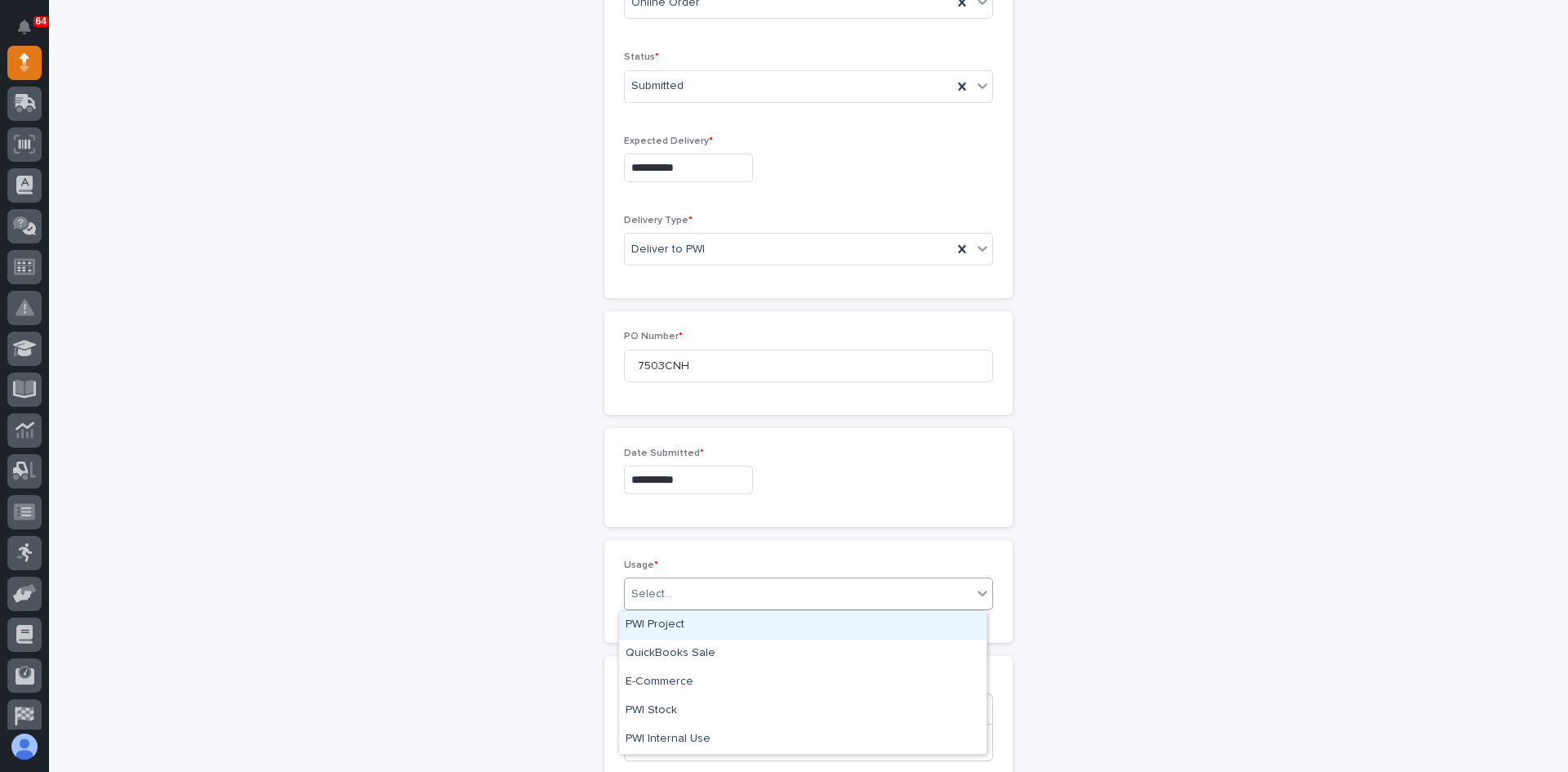
click at [674, 588] on div "Select..." at bounding box center [798, 594] width 347 height 27
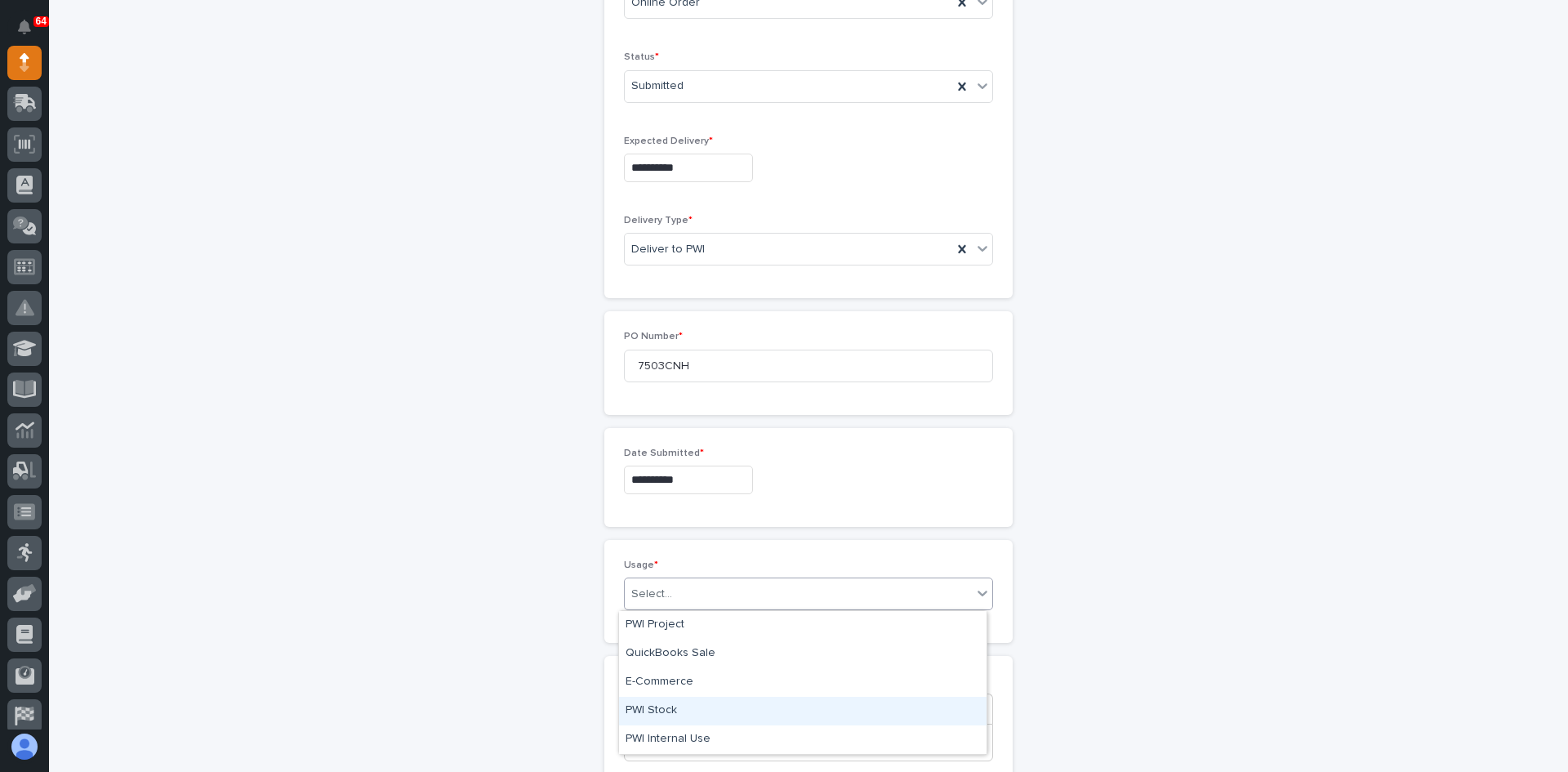
click at [665, 712] on div "PWI Stock" at bounding box center [803, 711] width 367 height 28
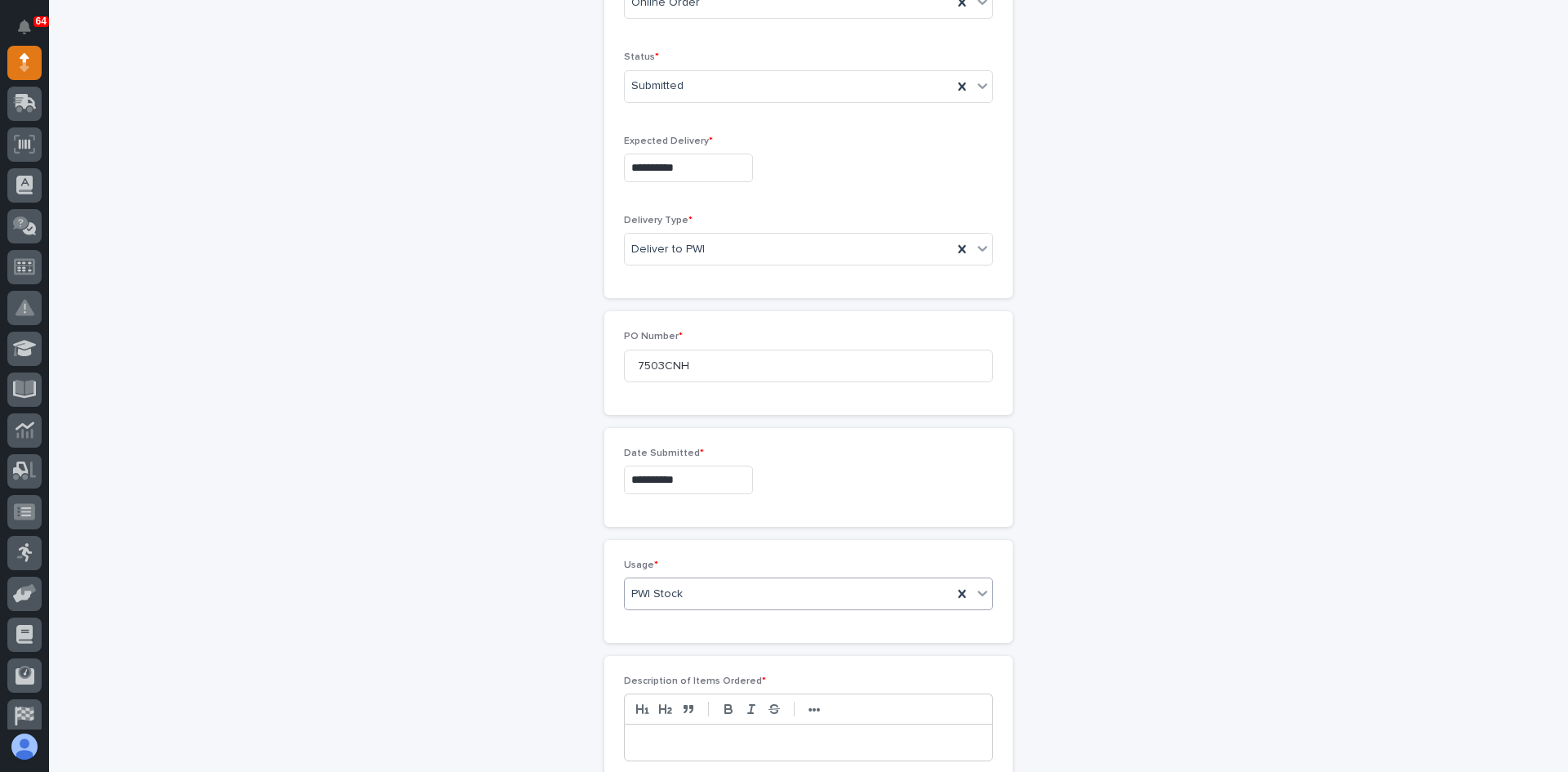
click at [637, 738] on p at bounding box center [808, 742] width 343 height 16
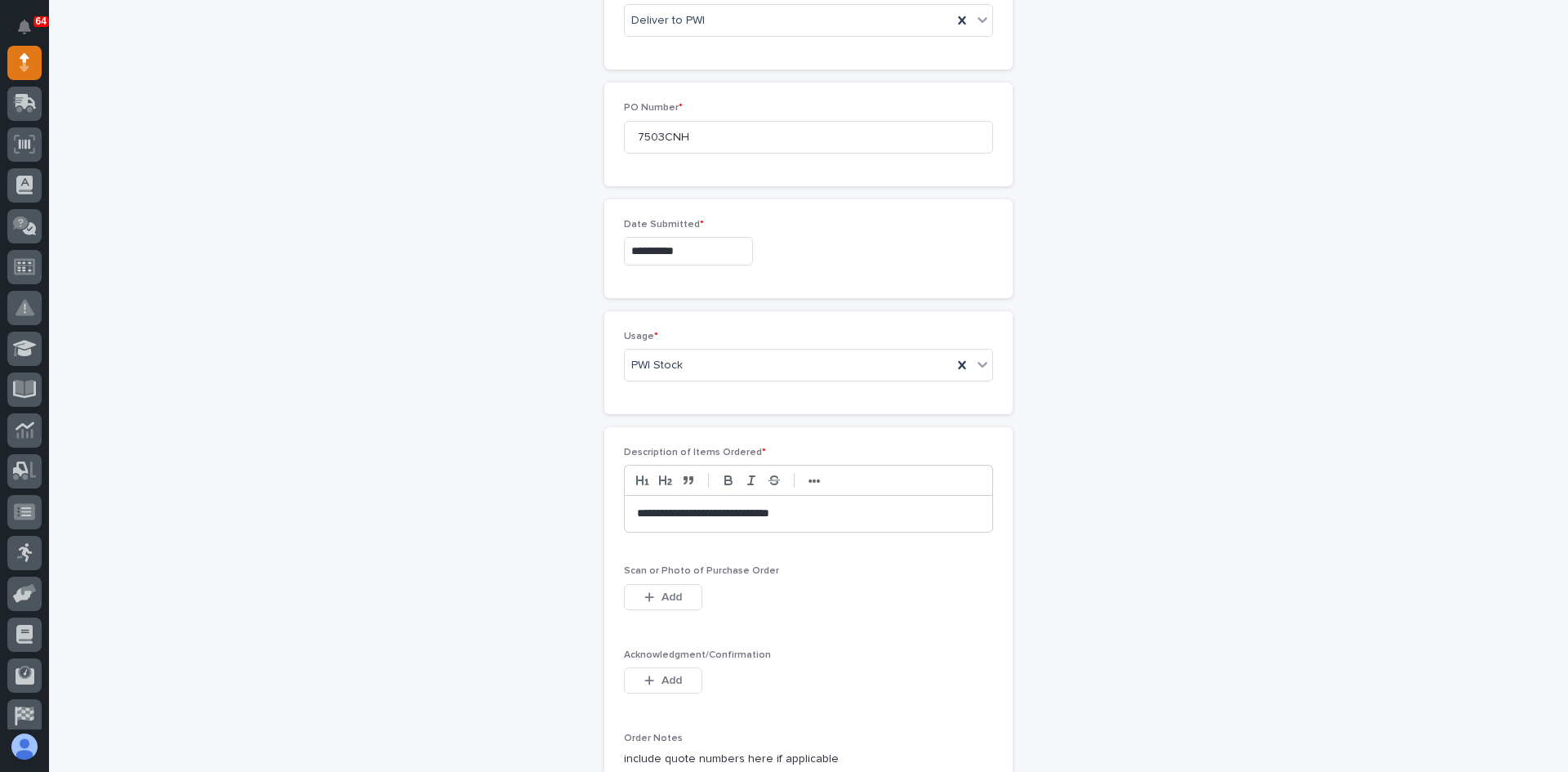
scroll to position [735, 0]
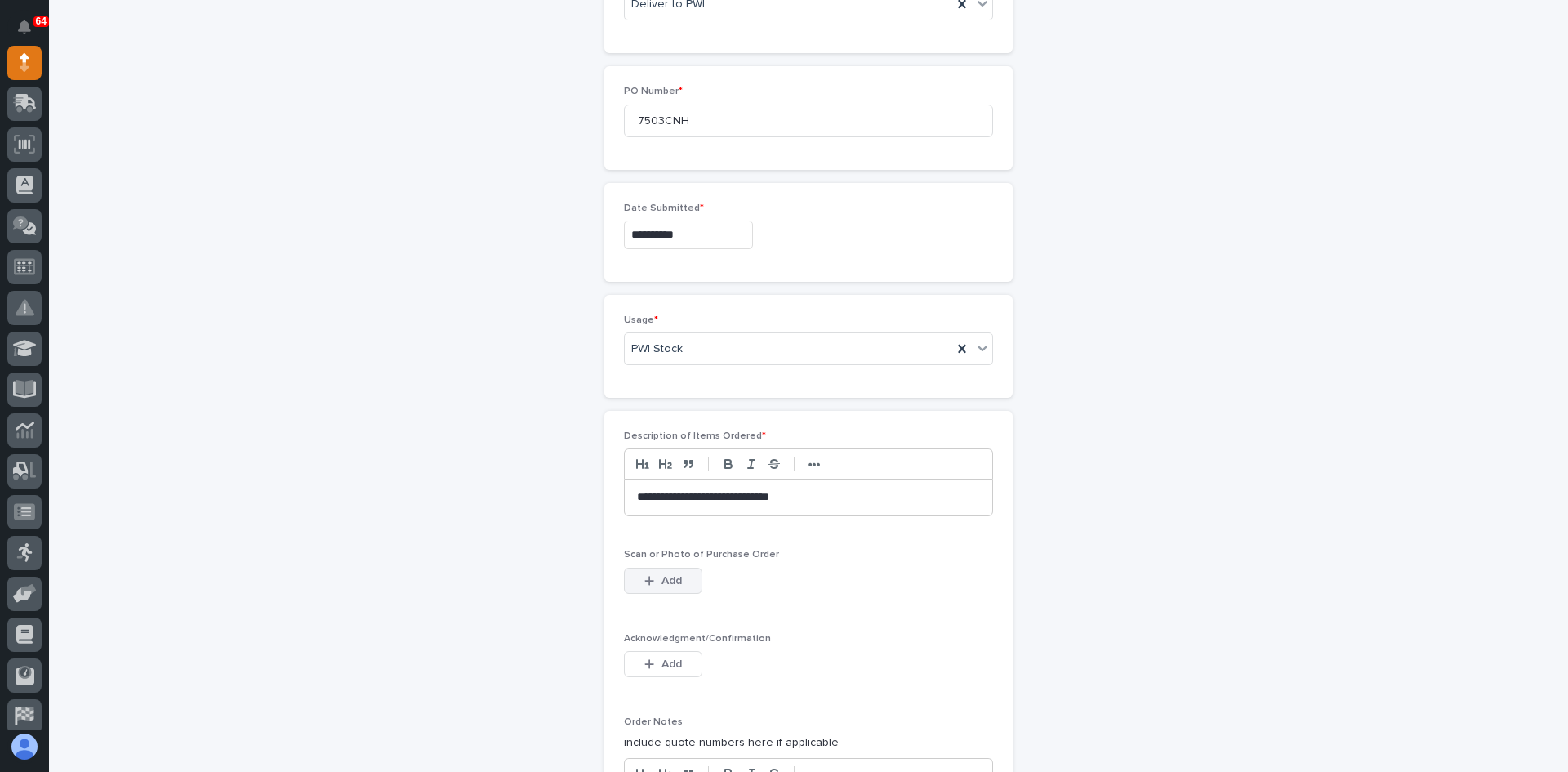
click at [665, 580] on span "Add" at bounding box center [672, 581] width 21 height 15
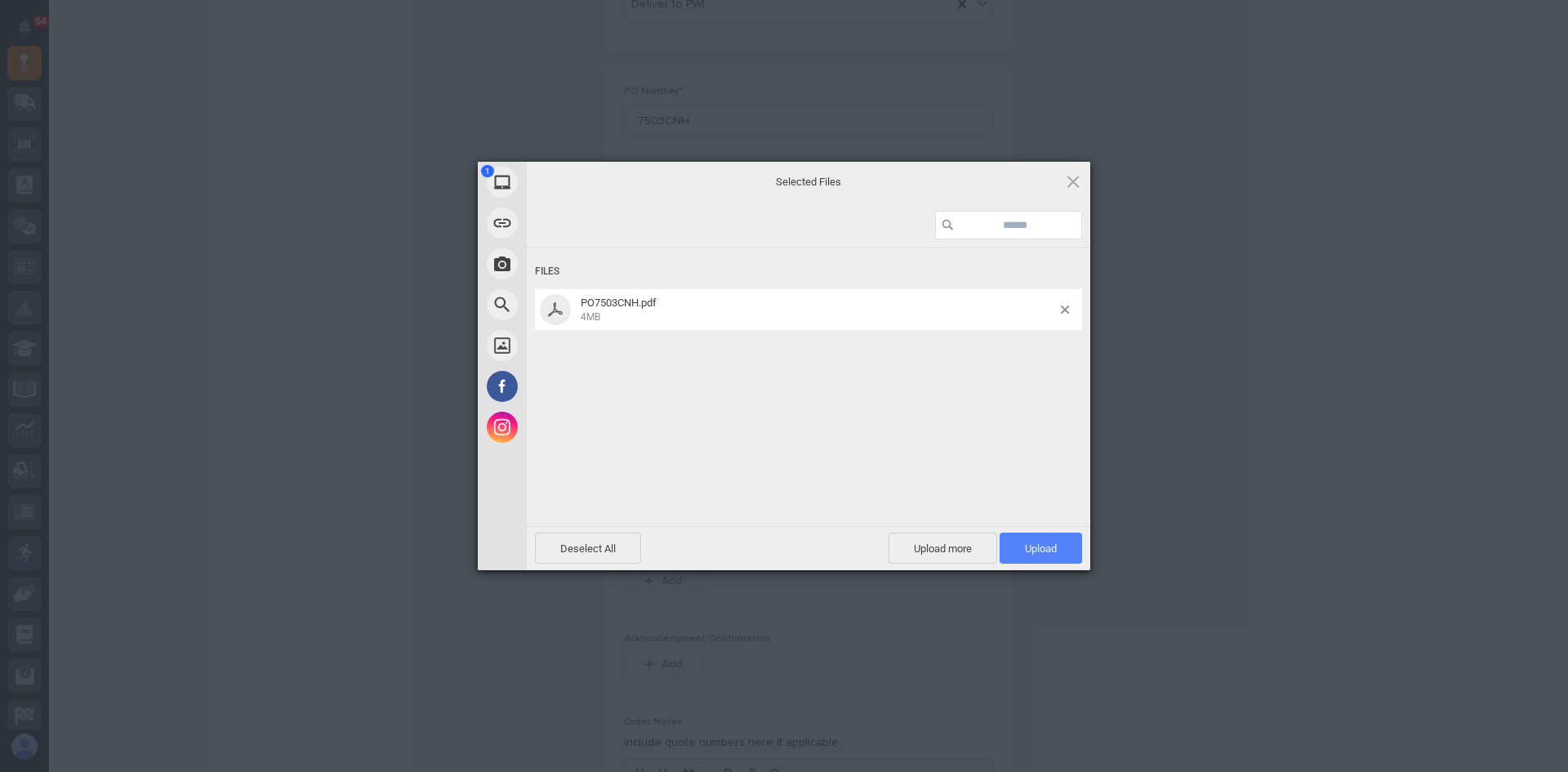
click at [1048, 553] on span "Upload 1" at bounding box center [1041, 548] width 32 height 12
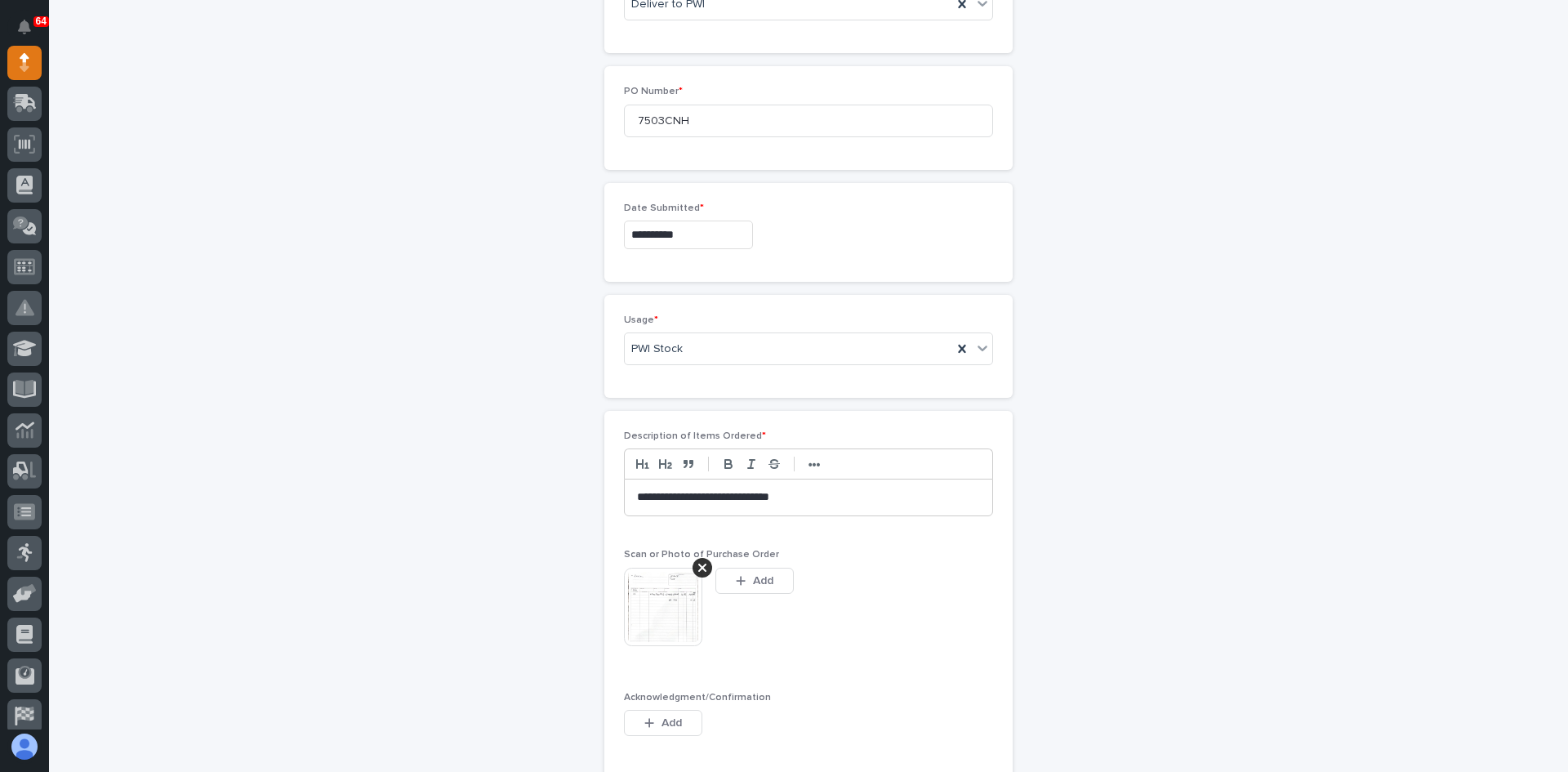
scroll to position [764, 0]
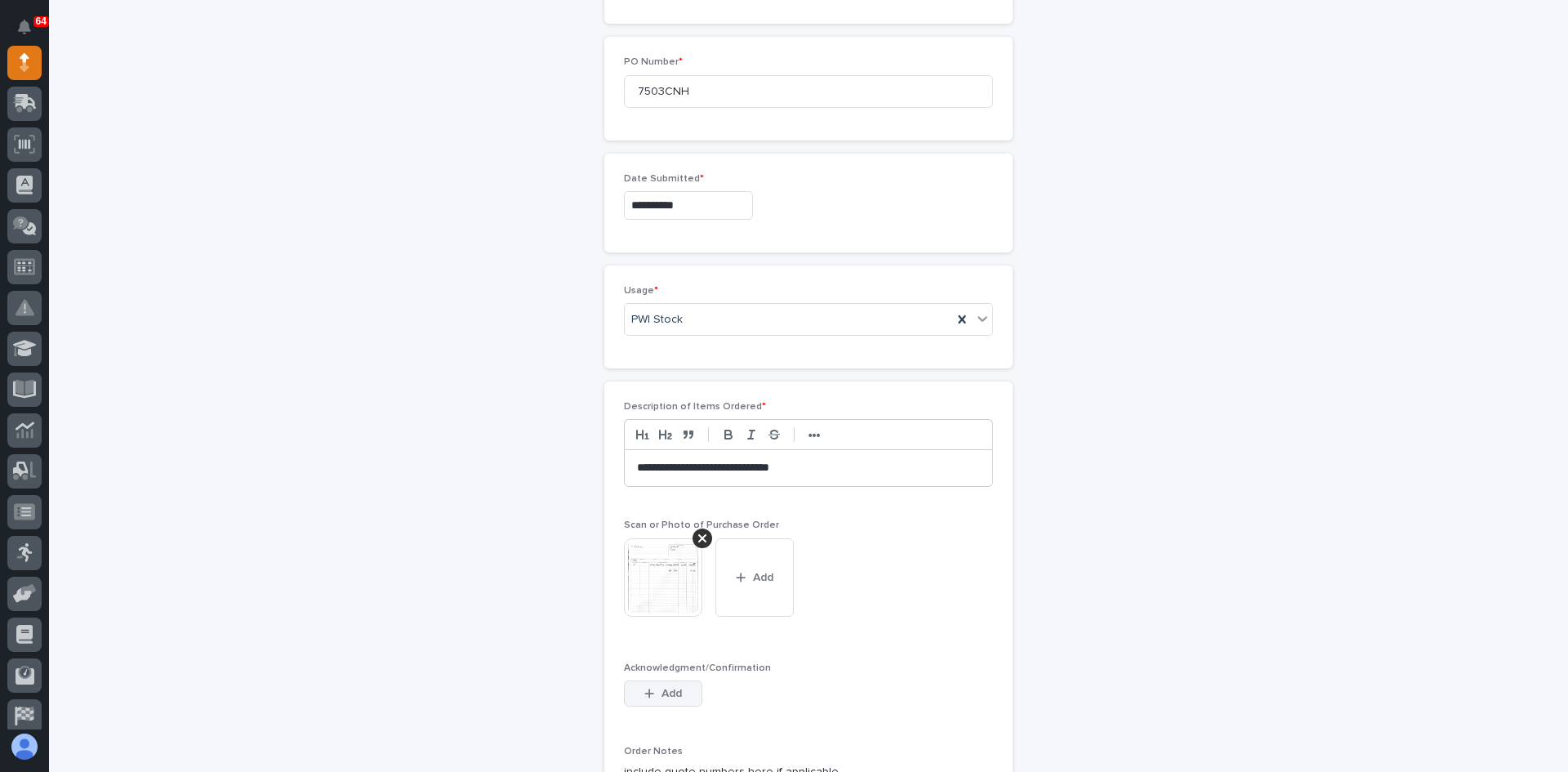
click at [670, 694] on span "Add" at bounding box center [672, 694] width 21 height 15
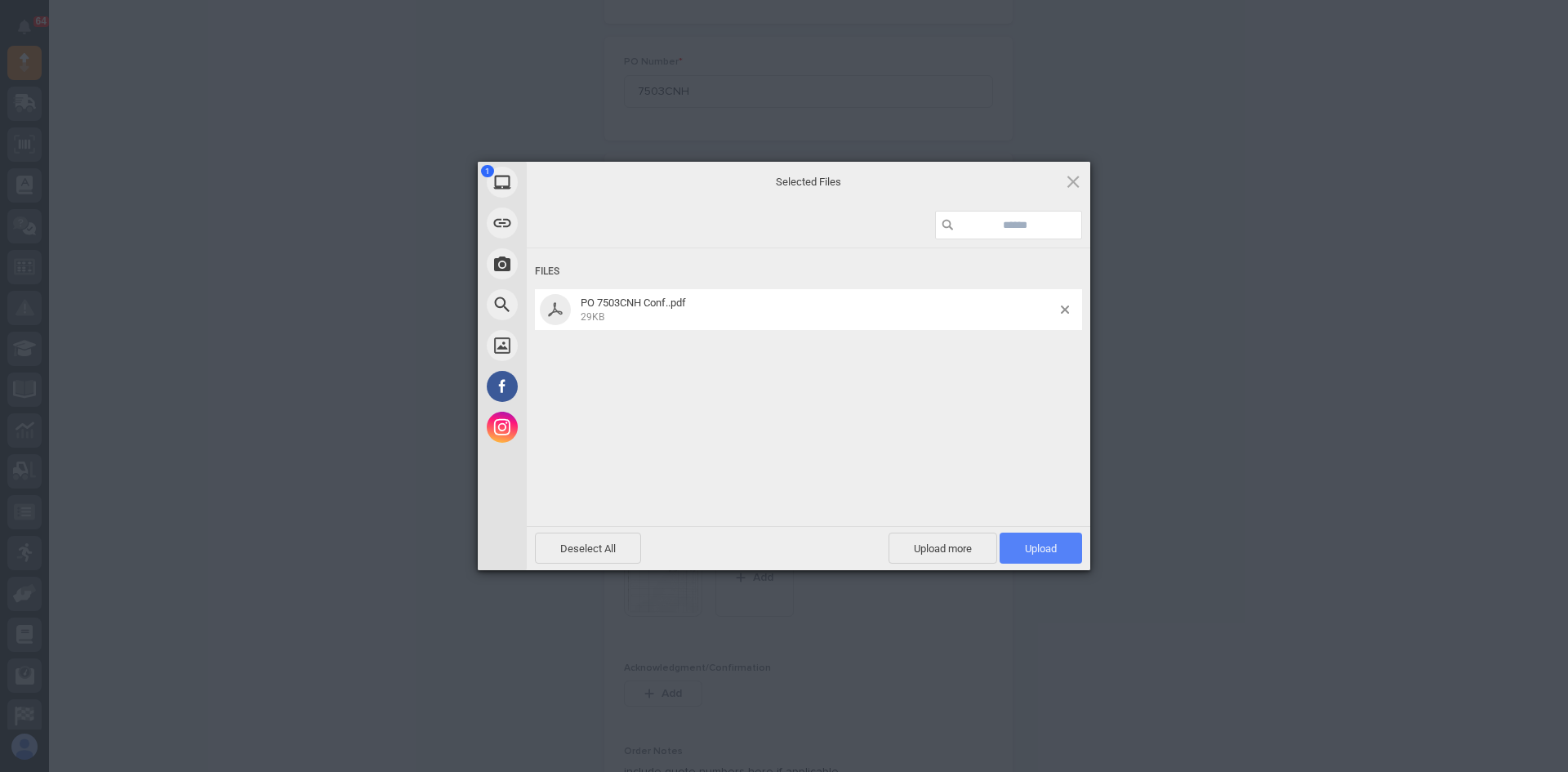
click at [1042, 543] on span "Upload 1" at bounding box center [1041, 548] width 32 height 12
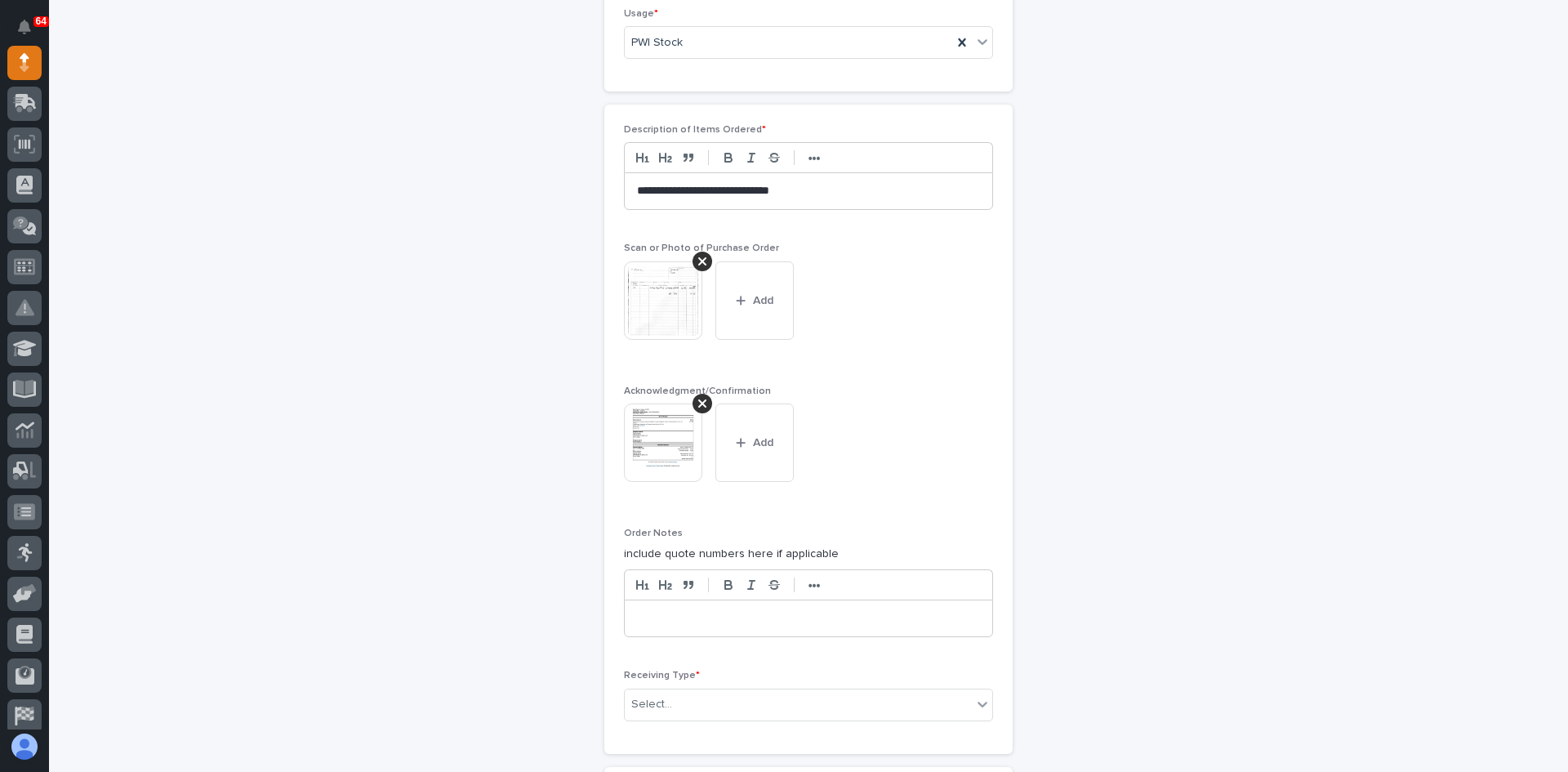
scroll to position [1202, 0]
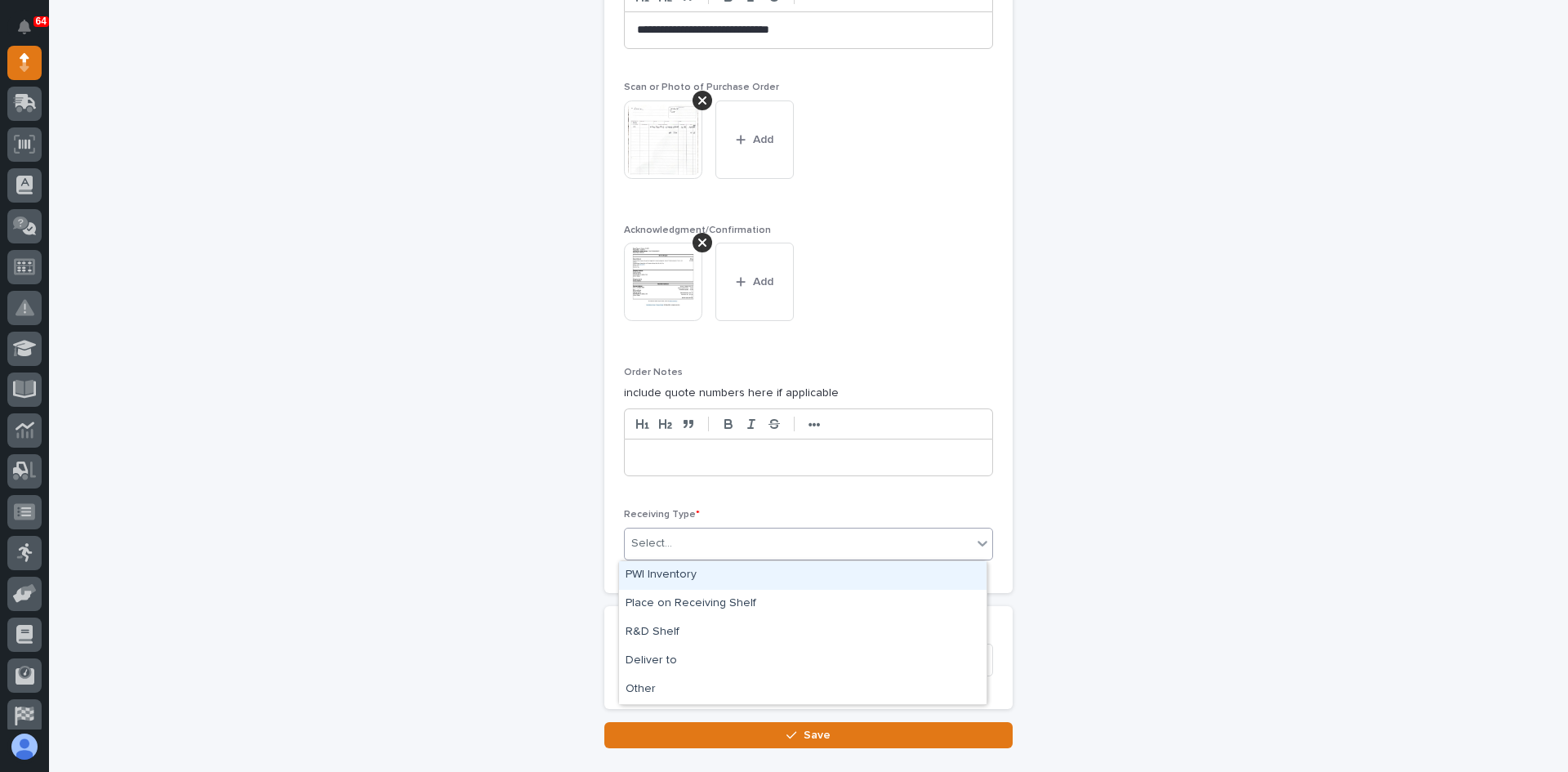
click at [691, 540] on div "Select..." at bounding box center [798, 543] width 347 height 27
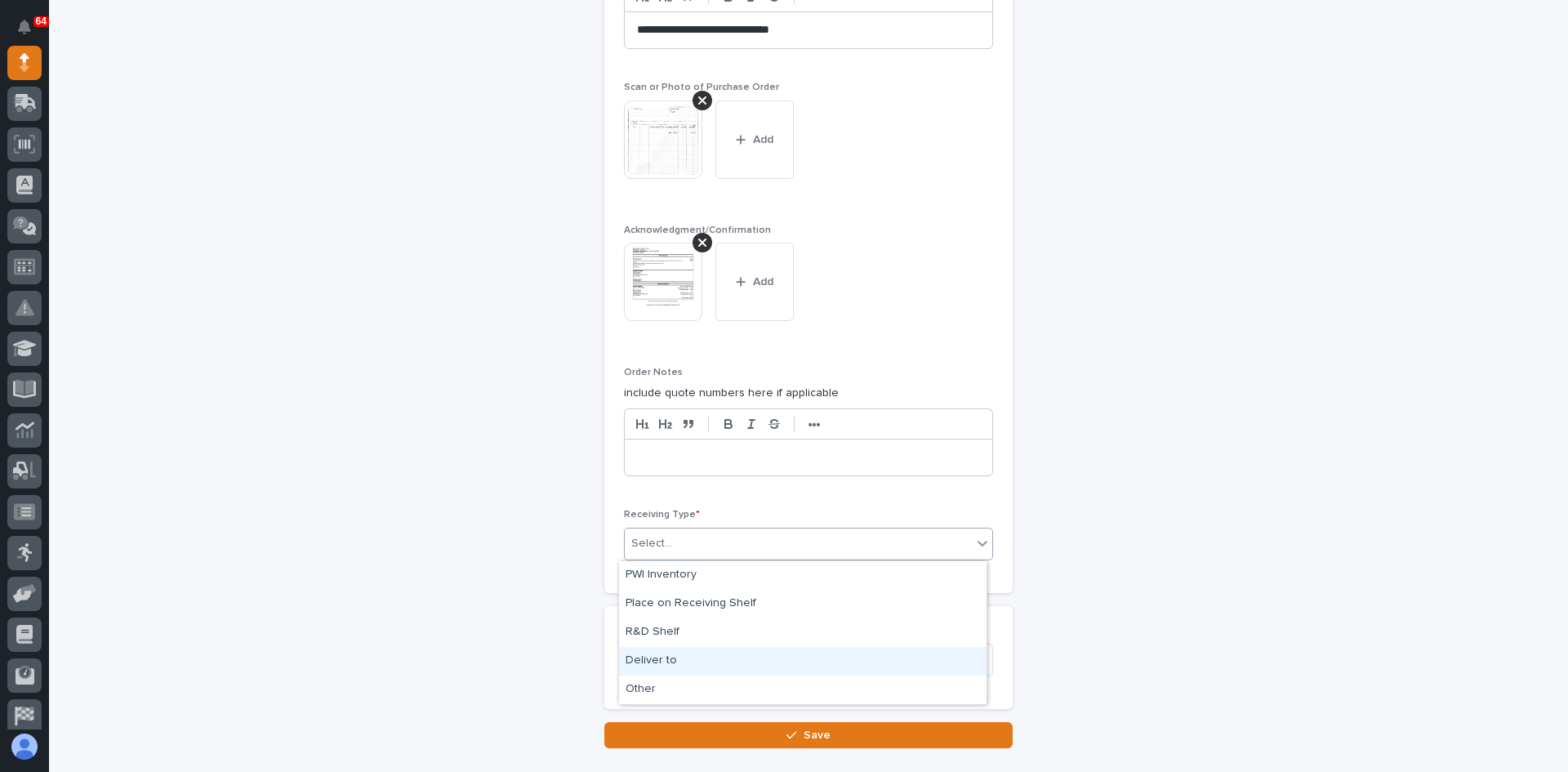
click at [664, 666] on div "Deliver to" at bounding box center [803, 661] width 367 height 28
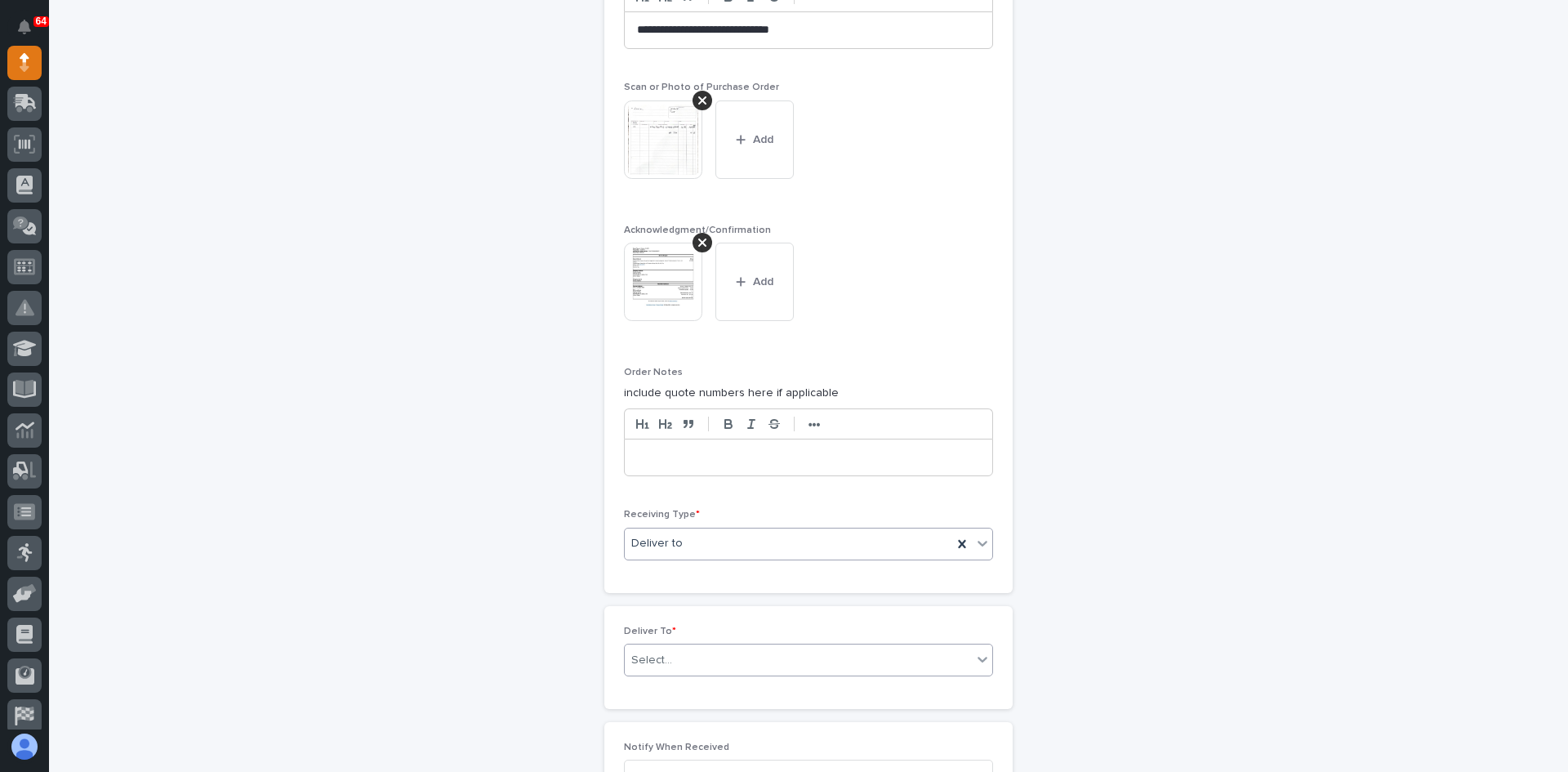
click at [677, 662] on div "Select..." at bounding box center [798, 660] width 347 height 27
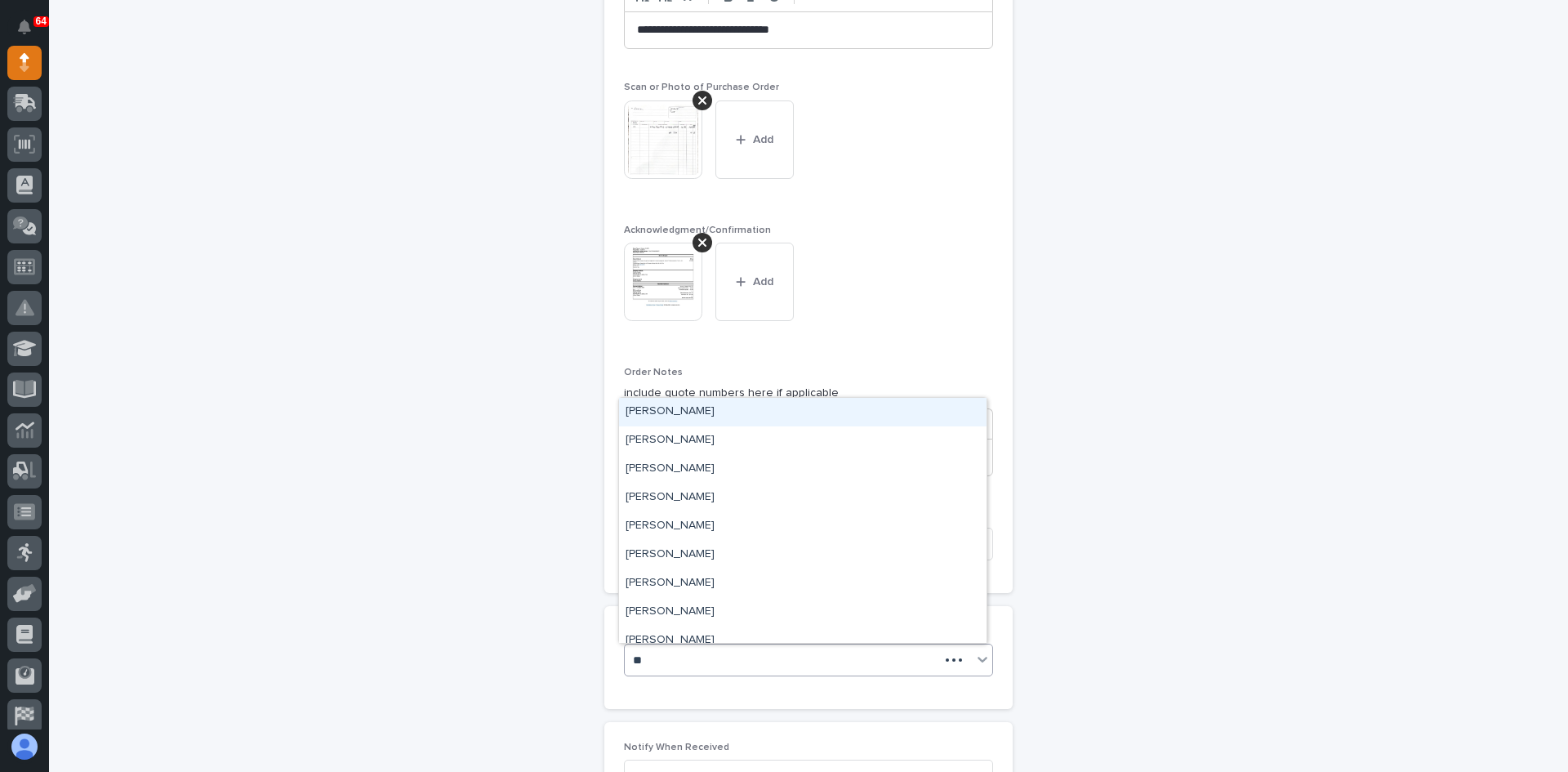
type input "***"
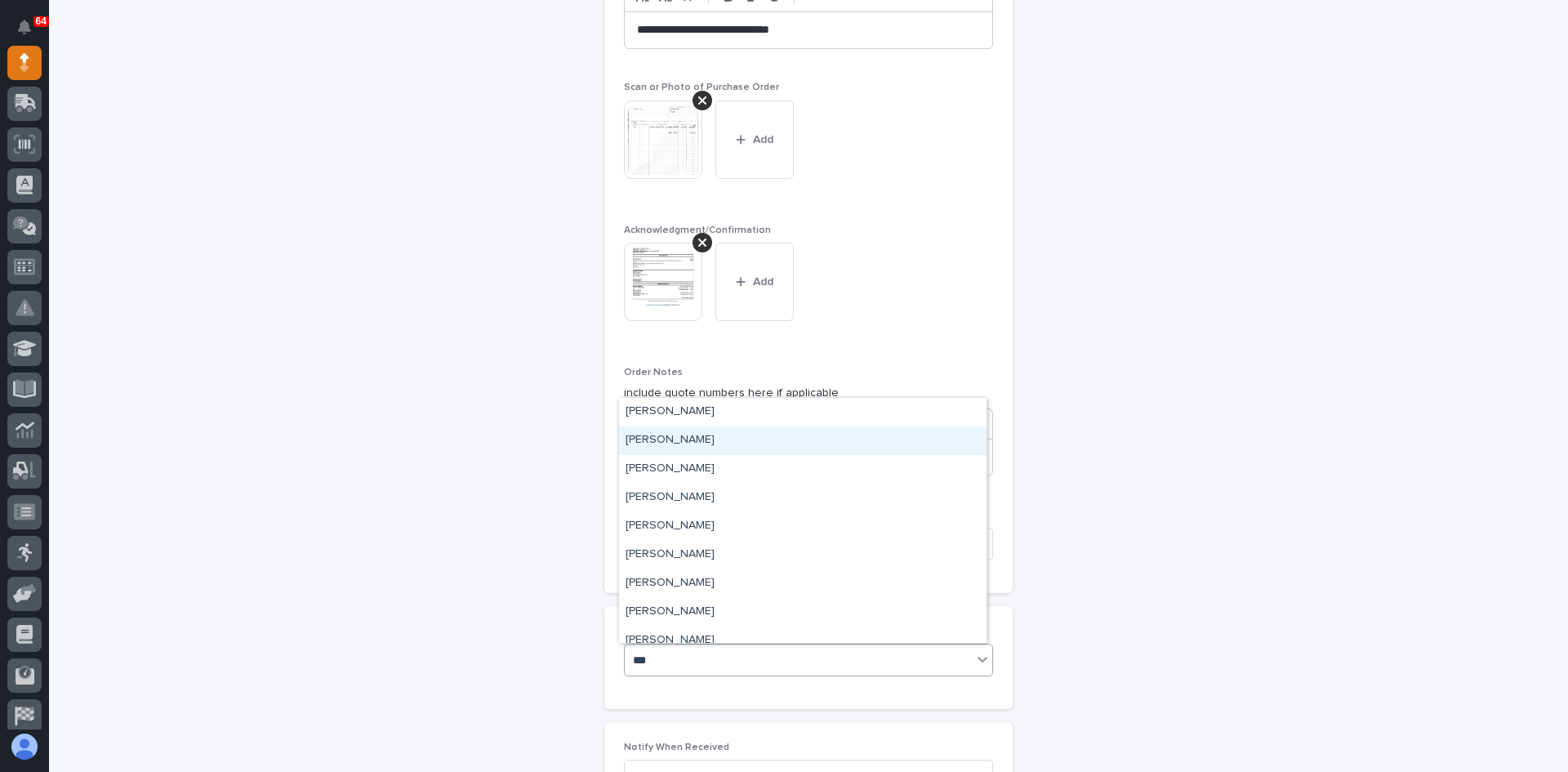
click at [689, 438] on div "[PERSON_NAME]" at bounding box center [803, 441] width 367 height 28
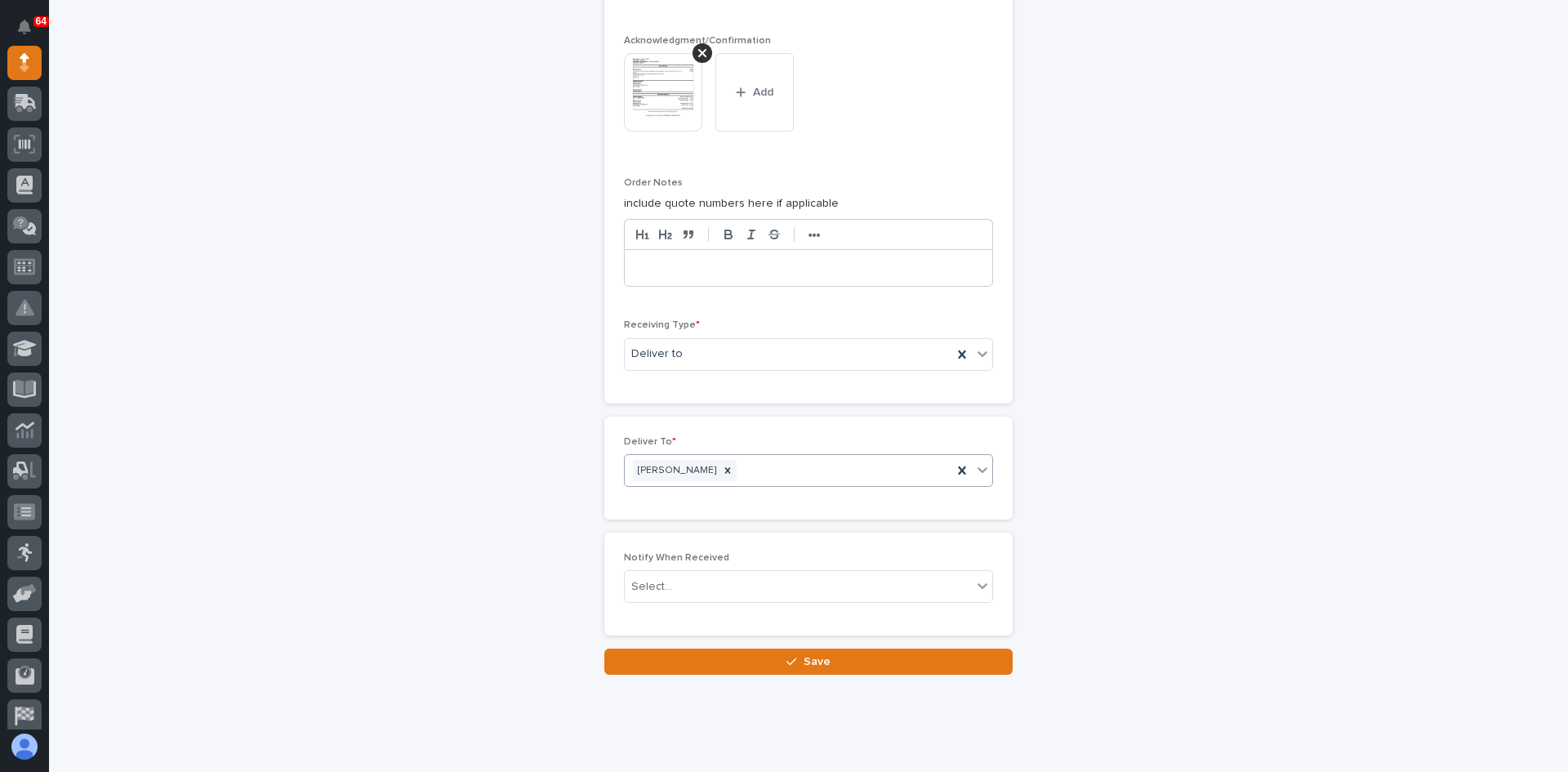
scroll to position [1423, 0]
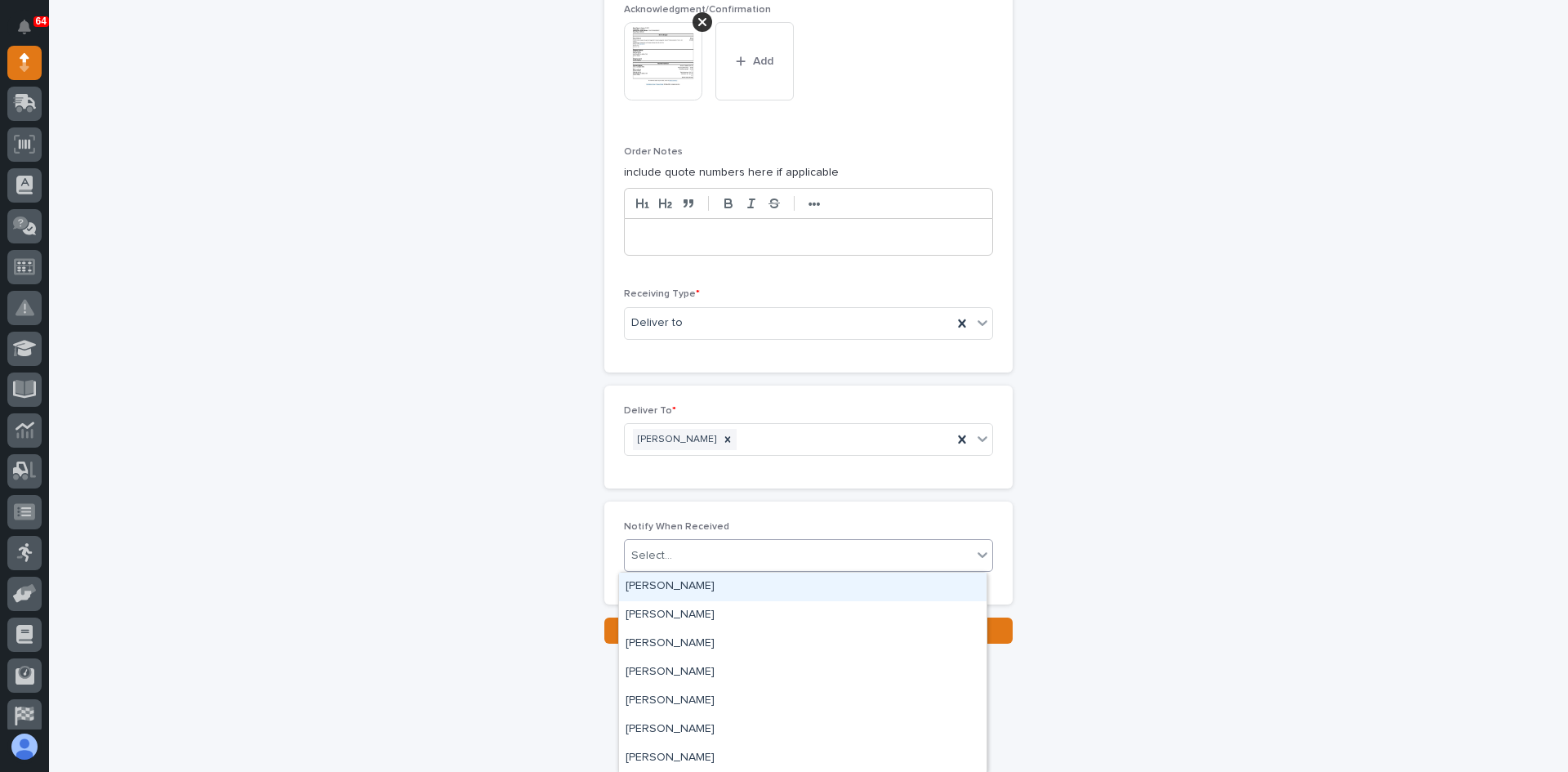
click at [681, 555] on div "Select..." at bounding box center [798, 555] width 347 height 27
type input "***"
click at [671, 615] on div "[PERSON_NAME]" at bounding box center [803, 616] width 367 height 28
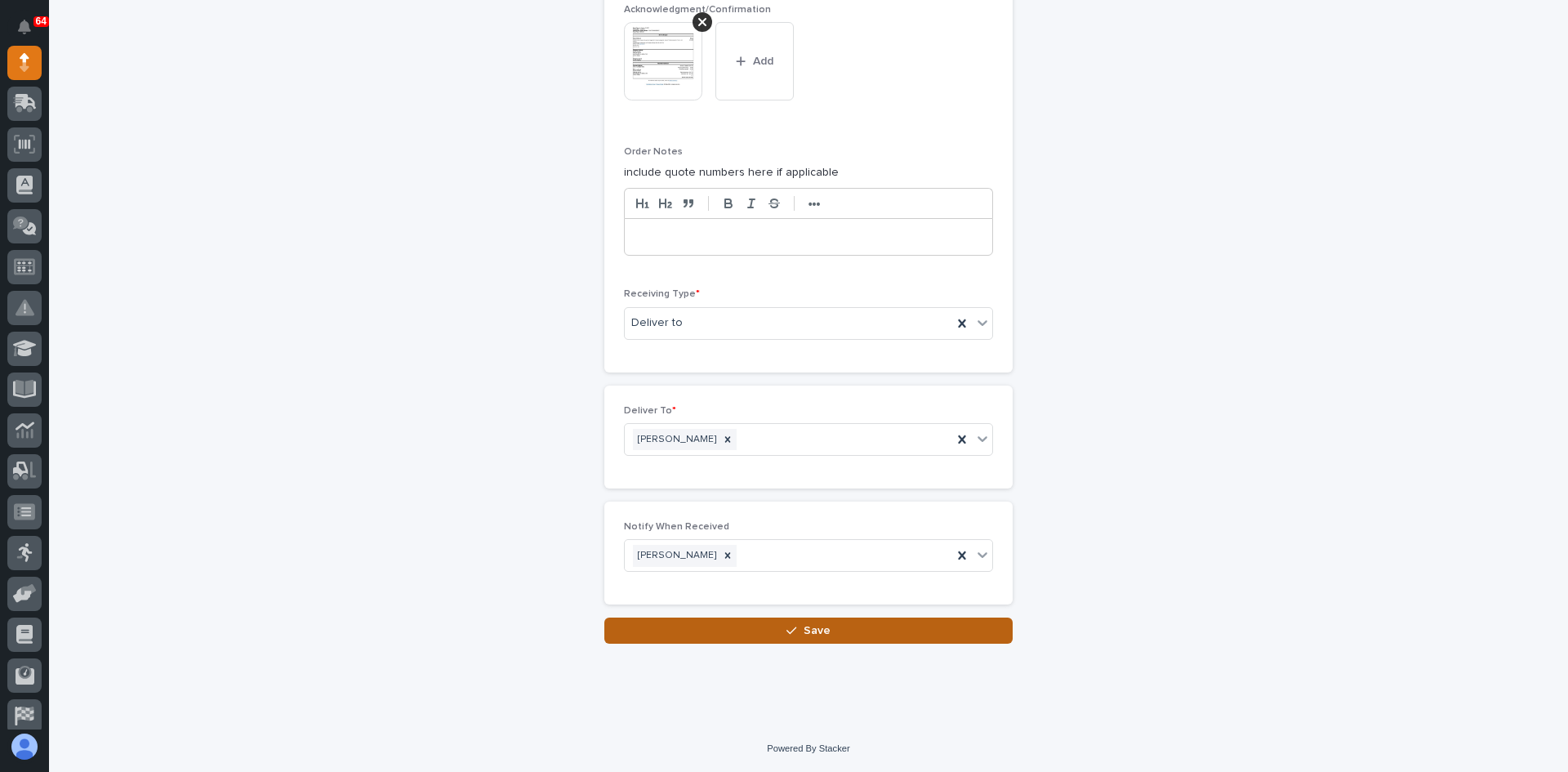
click at [818, 634] on span "Save" at bounding box center [817, 631] width 27 height 15
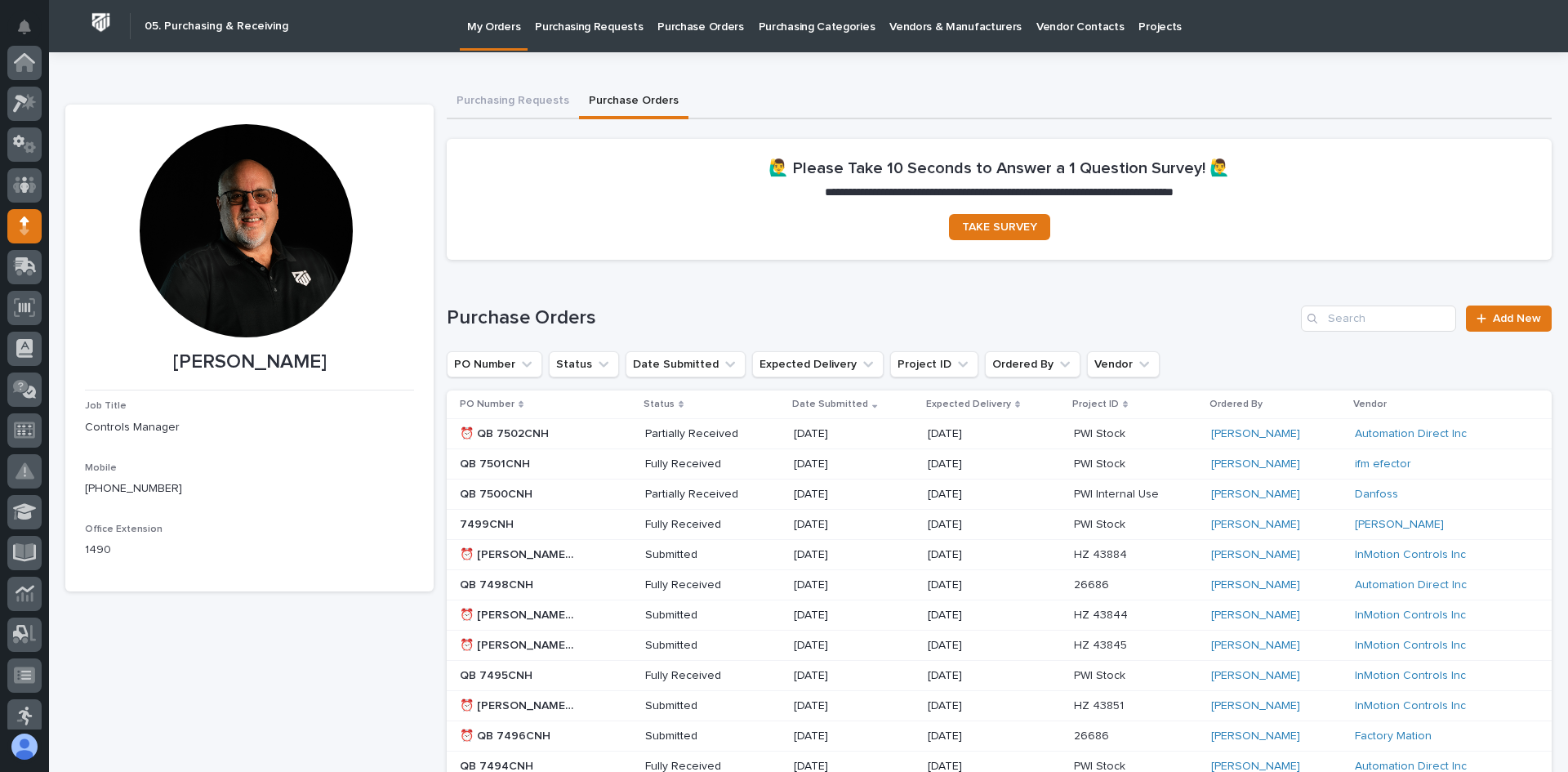
scroll to position [164, 0]
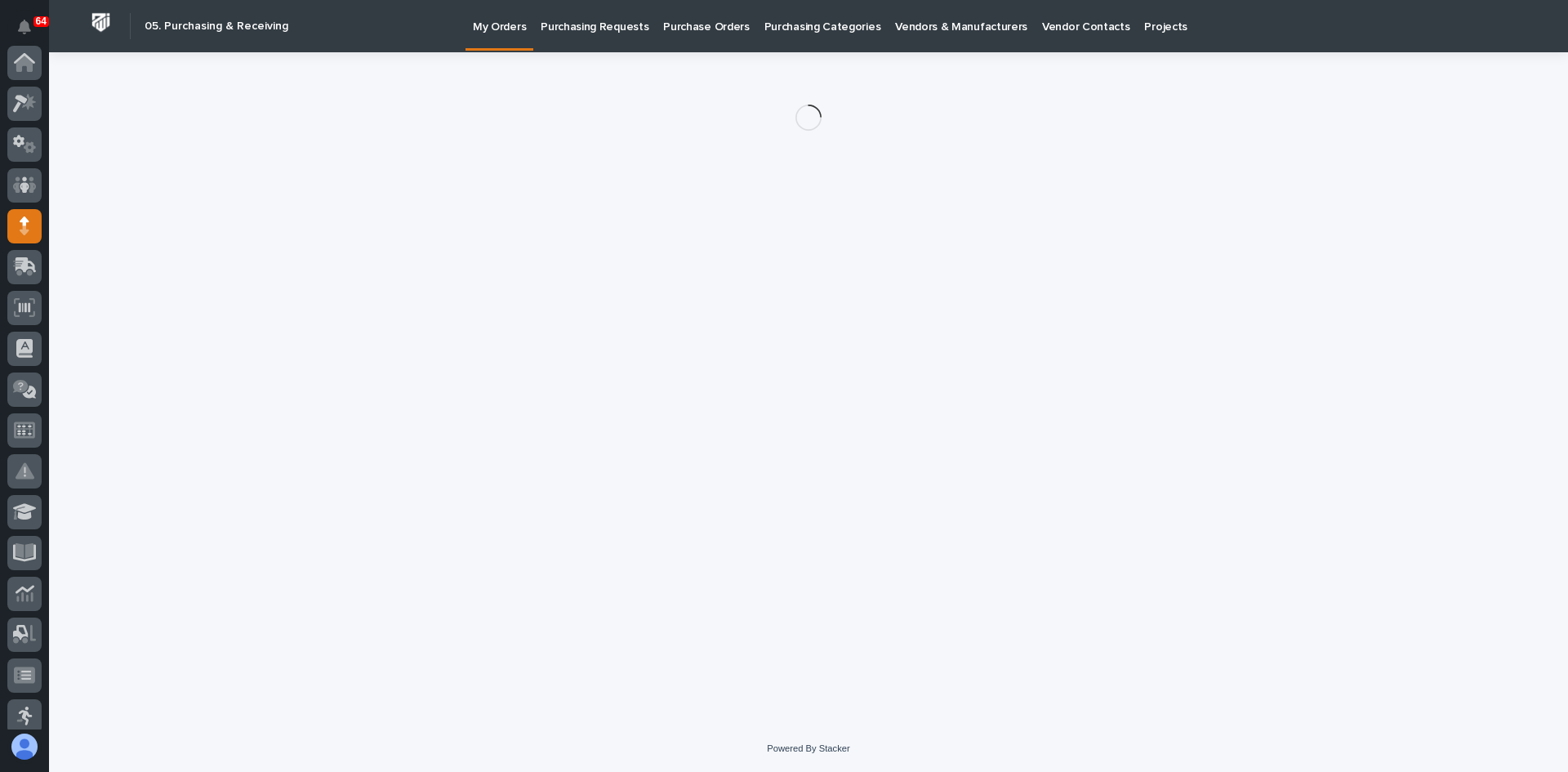
scroll to position [164, 0]
